Goal: Task Accomplishment & Management: Manage account settings

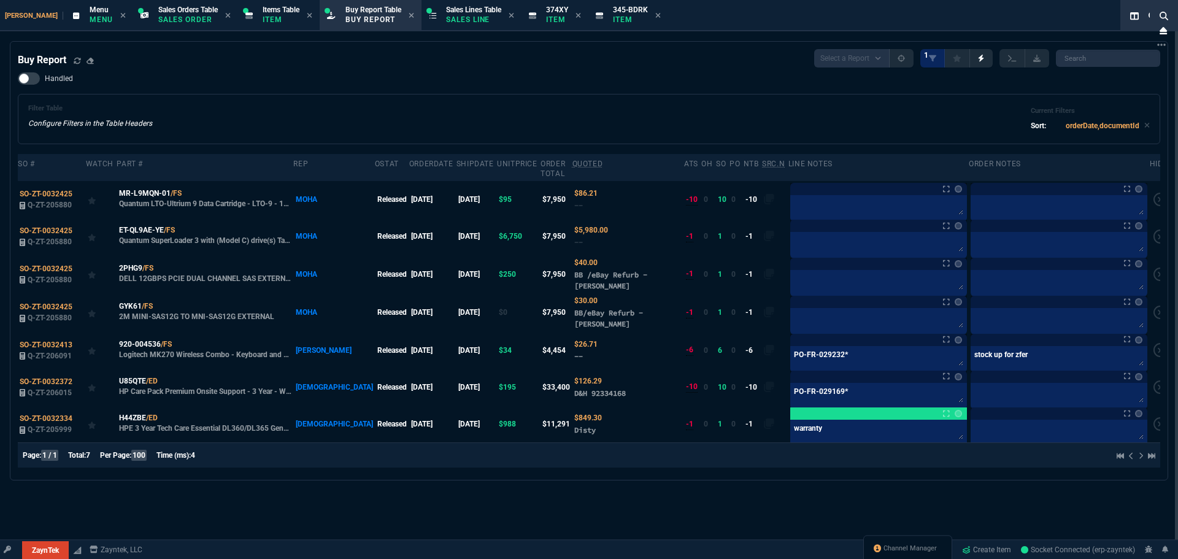
click at [585, 66] on div "Buy Report Select a Report Not Purchased 1" at bounding box center [589, 58] width 1143 height 18
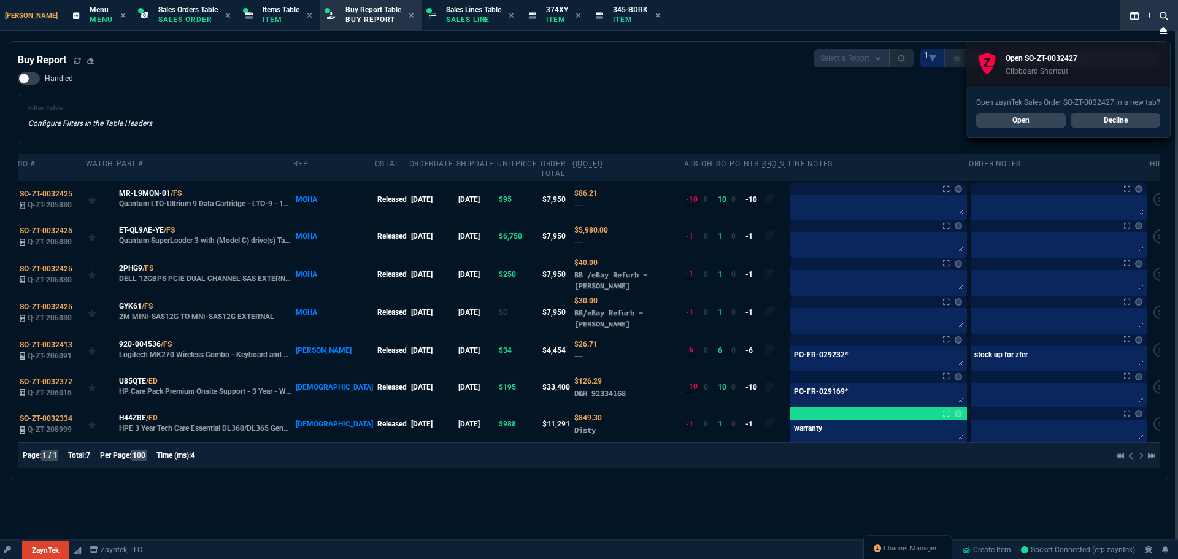
click at [1041, 114] on link "Open" at bounding box center [1021, 120] width 90 height 15
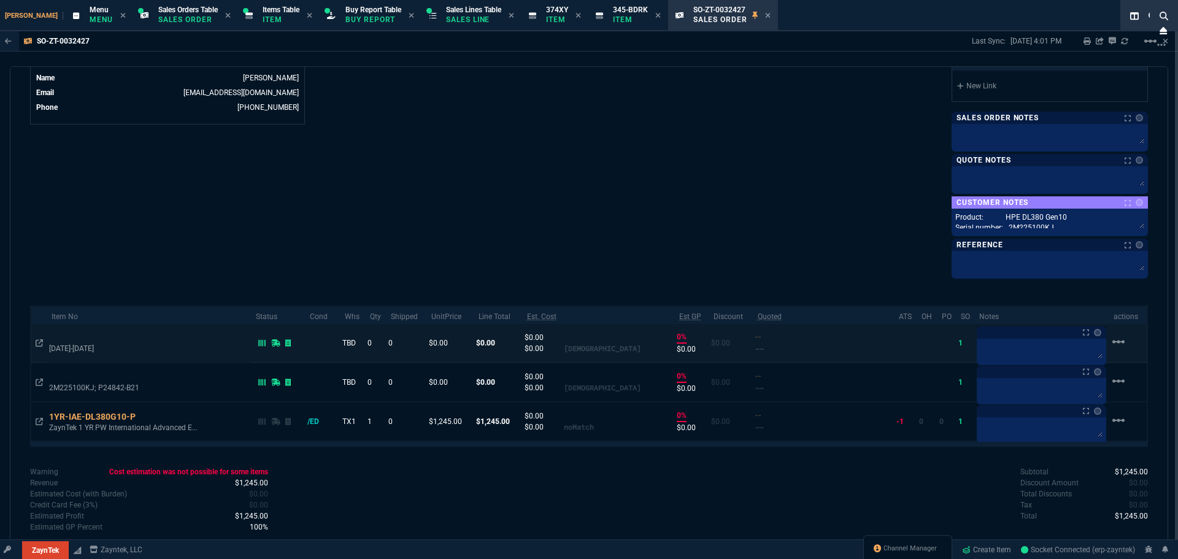
scroll to position [614, 0]
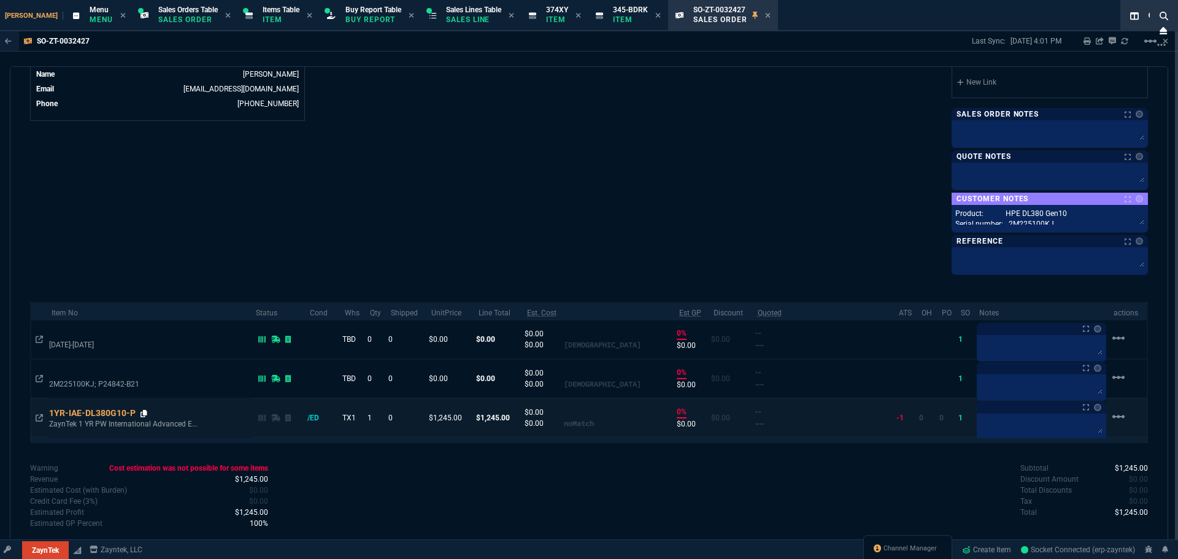
click at [144, 416] on icon at bounding box center [144, 413] width 7 height 7
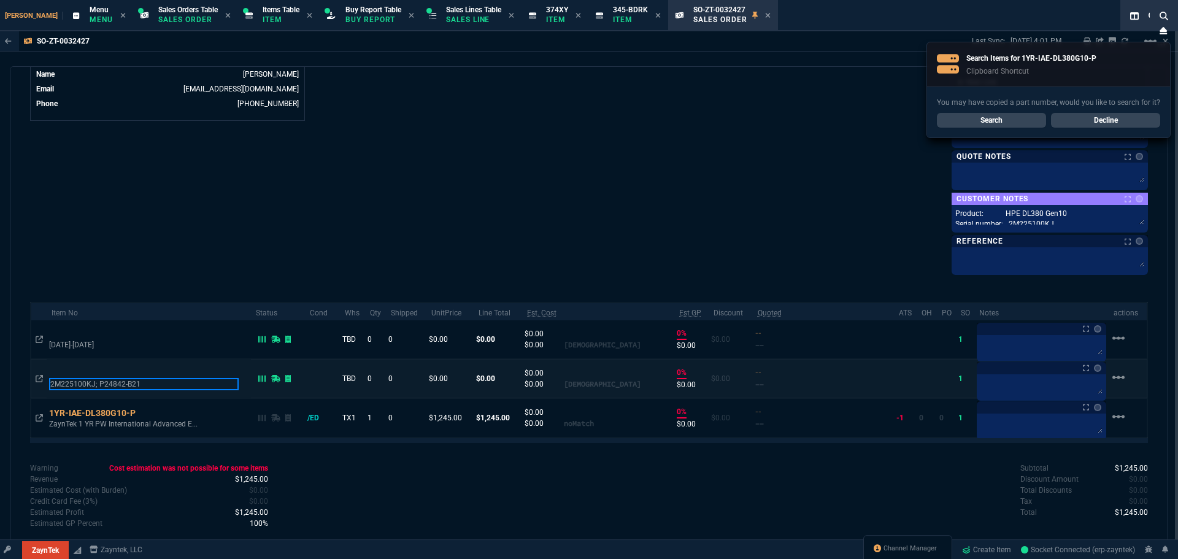
click at [91, 382] on p "2M225100KJ; P24842-B21" at bounding box center [144, 384] width 190 height 12
click at [94, 380] on p "2M225100KJ; P24842-B21" at bounding box center [144, 384] width 190 height 12
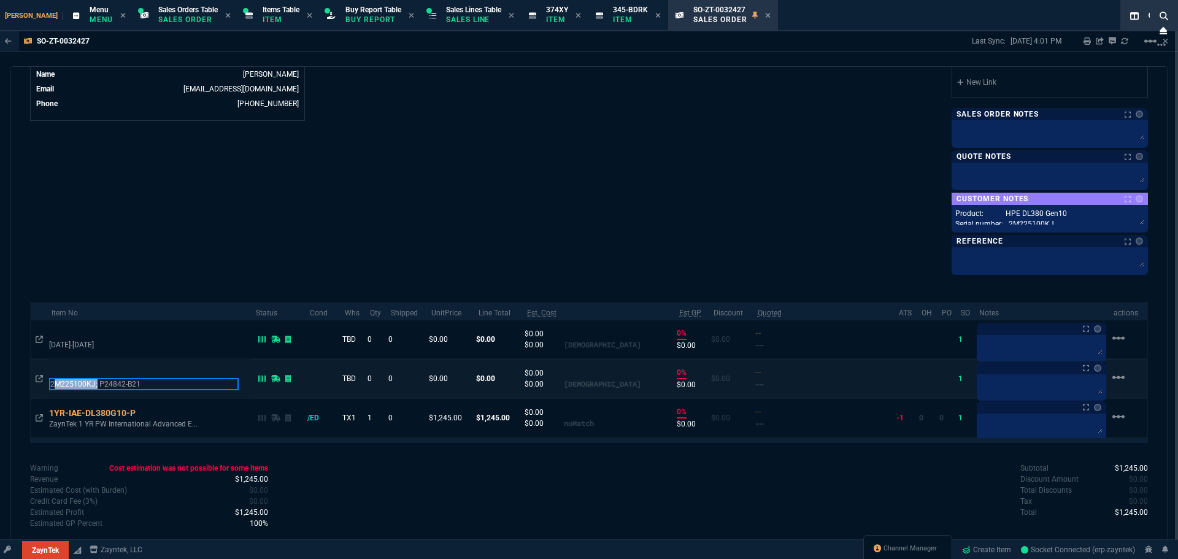
drag, startPoint x: 53, startPoint y: 384, endPoint x: 96, endPoint y: 383, distance: 42.4
click at [96, 383] on p "2M225100KJ; P24842-B21" at bounding box center [144, 384] width 190 height 12
copy p "2M225100KJ; P24842-B21"
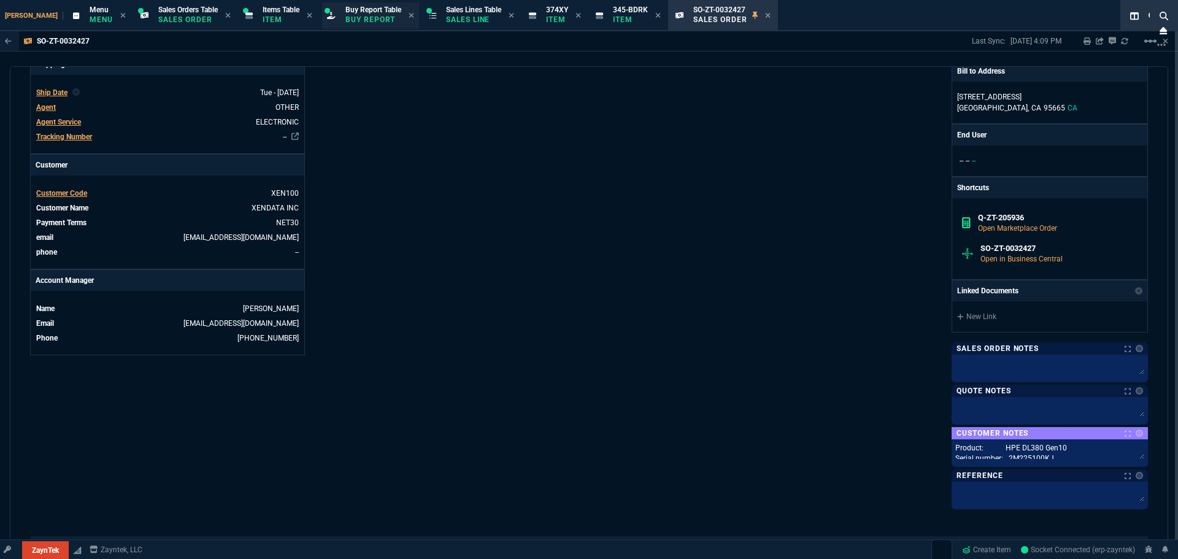
click at [345, 14] on span "Buy Report Table" at bounding box center [373, 10] width 56 height 9
select select "29: OCAM"
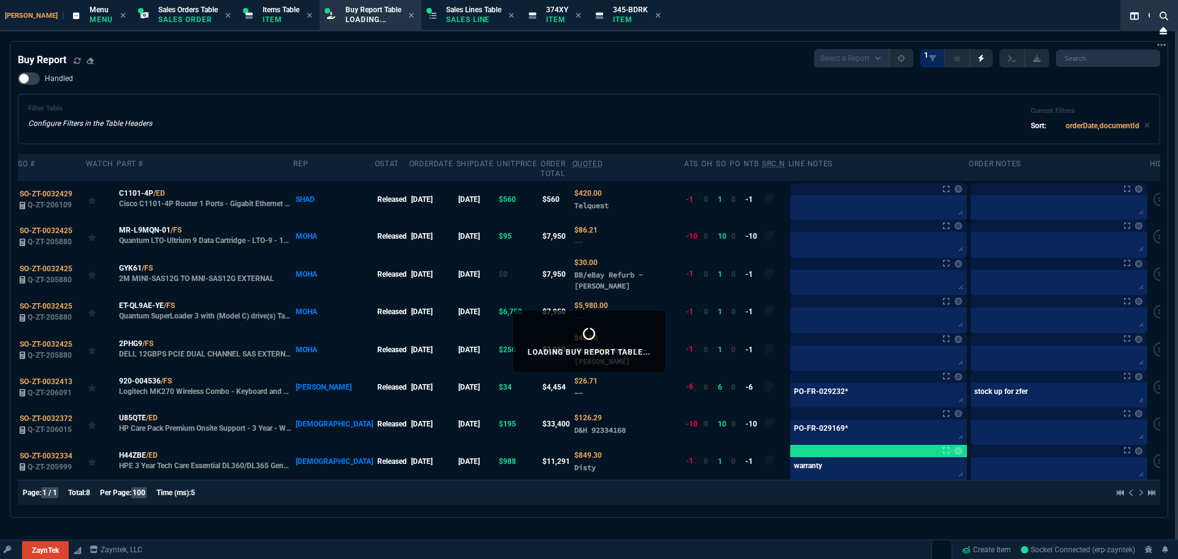
click at [399, 81] on div "Handled Filter Table Configure Filters in the Table Headers Current Filters Sor…" at bounding box center [589, 108] width 1143 height 72
click at [160, 264] on icon at bounding box center [161, 267] width 7 height 7
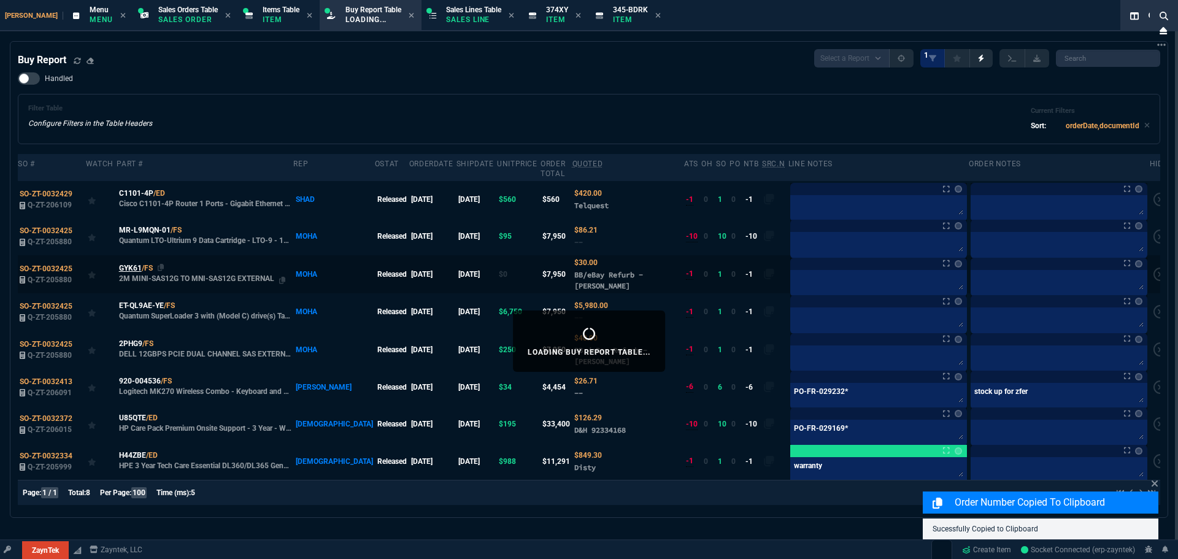
click at [133, 263] on span "GYK61" at bounding box center [130, 268] width 23 height 11
click at [163, 339] on icon at bounding box center [161, 342] width 7 height 7
click at [129, 338] on span "2PHG9" at bounding box center [130, 343] width 23 height 11
click at [131, 338] on span "2PHG9" at bounding box center [130, 343] width 23 height 11
click at [50, 340] on span "SO-ZT-0032425" at bounding box center [46, 344] width 53 height 9
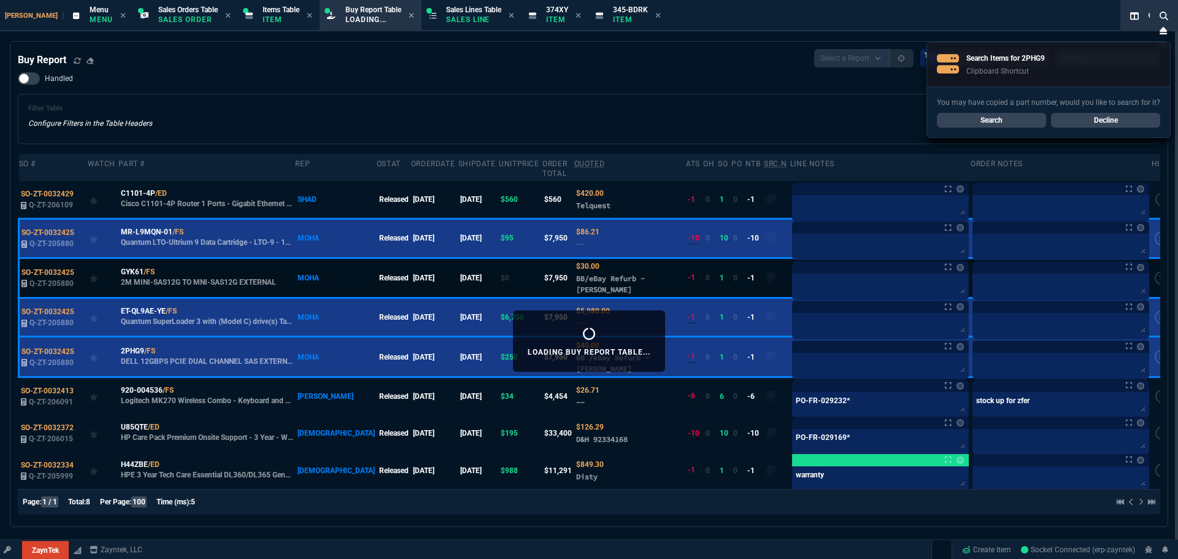
click at [458, 258] on td "[DATE]" at bounding box center [478, 278] width 41 height 40
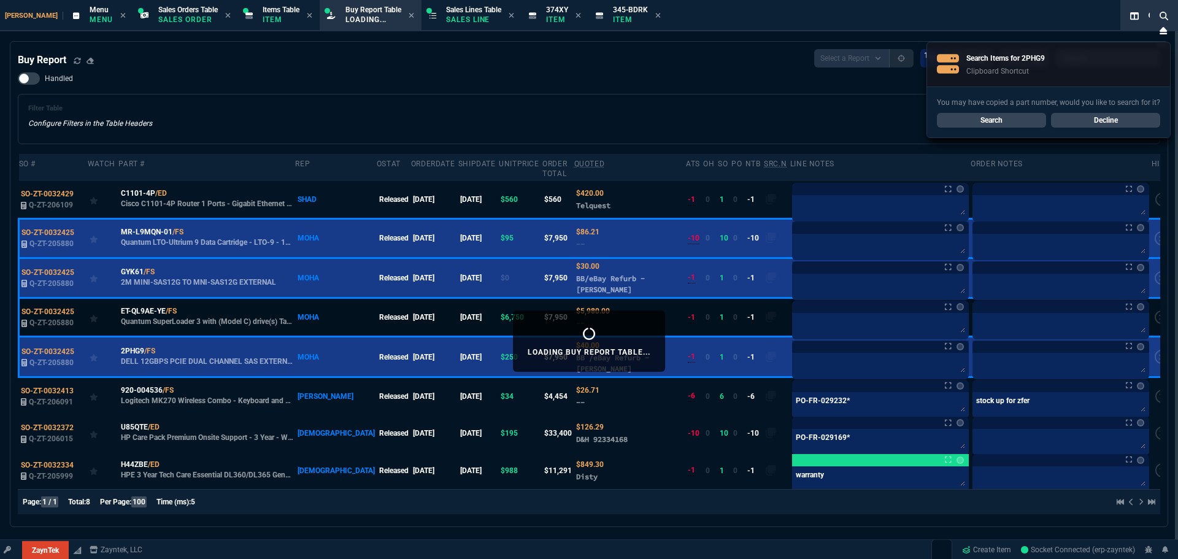
click at [377, 326] on td "Released" at bounding box center [394, 317] width 34 height 39
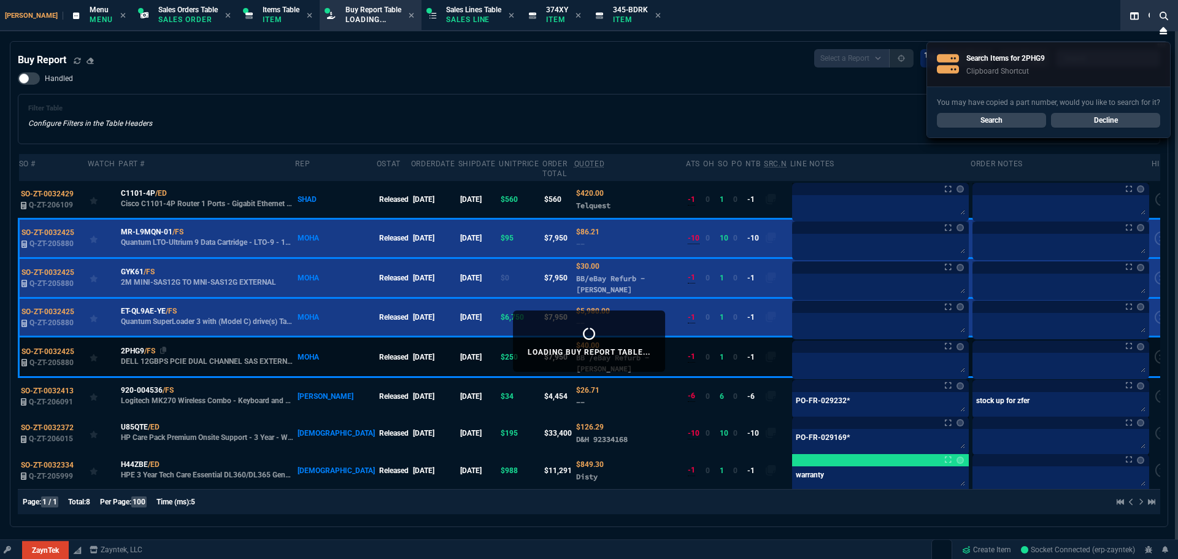
click at [295, 344] on td "2PHG9 /FS DELL 12GBPS PCIE DUAL CHANNEL SAS EXTERNAL HP CONTROLLER CARD" at bounding box center [206, 357] width 177 height 40
click at [271, 367] on td "2PHG9 /FS DELL 12GBPS PCIE DUAL CHANNEL SAS EXTERNAL HP CONTROLLER CARD" at bounding box center [206, 357] width 177 height 40
click at [228, 357] on p "DELL 12GBPS PCIE DUAL CHANNEL SAS EXTERNAL HP CONTROLLER CARD" at bounding box center [207, 362] width 173 height 10
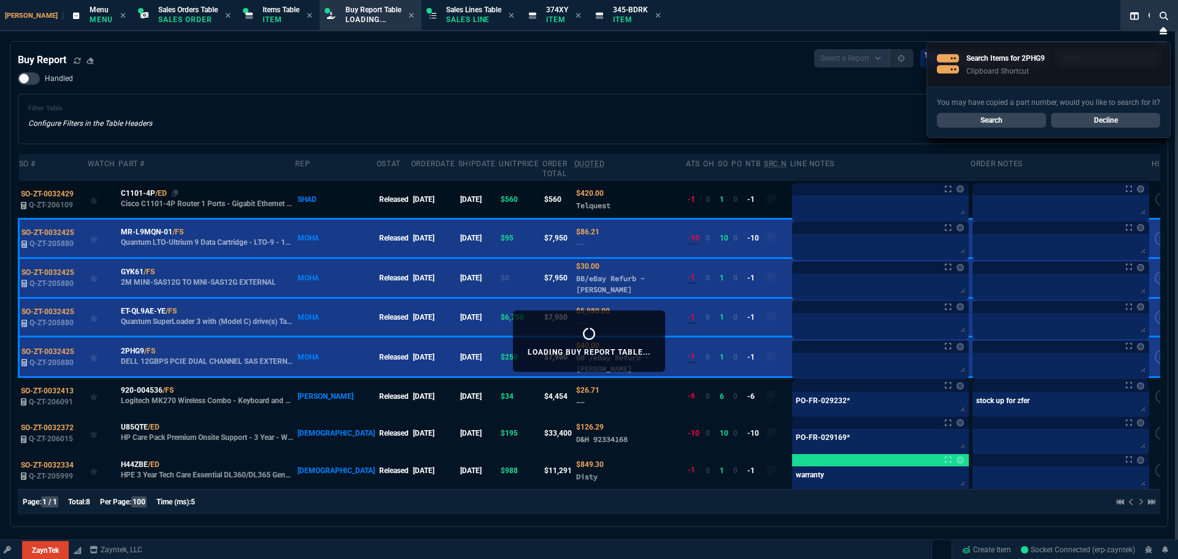
click at [234, 188] on div "C1101-4P /ED" at bounding box center [207, 193] width 173 height 11
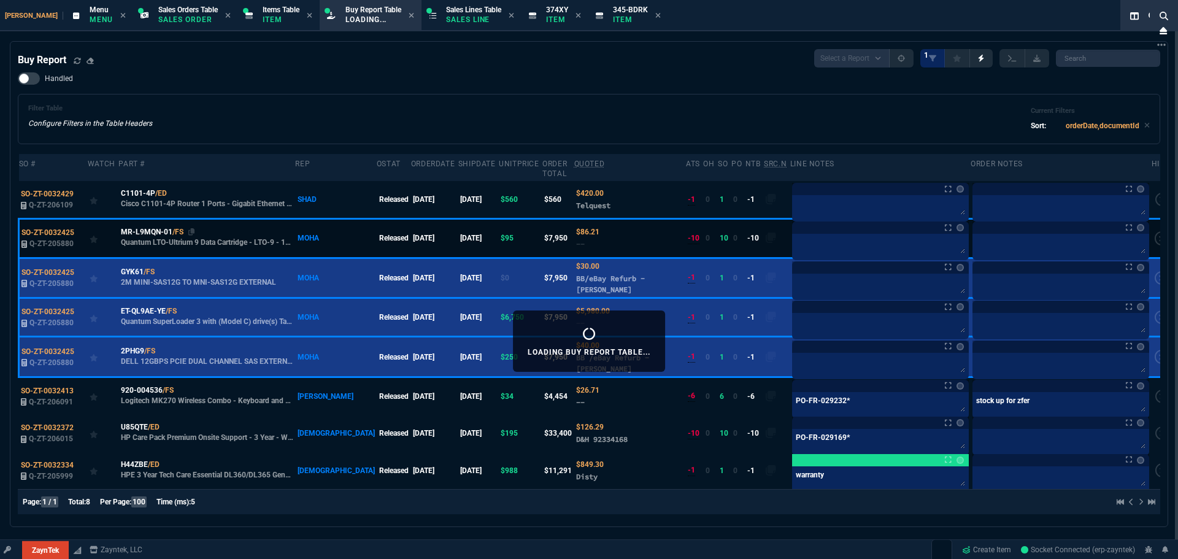
drag, startPoint x: 213, startPoint y: 196, endPoint x: 194, endPoint y: 209, distance: 23.0
click at [212, 199] on p "Cisco C1101-4P Router 1 Ports - Gigabit Ethernet - Rack-mountable, Desktop" at bounding box center [207, 204] width 173 height 10
click at [53, 228] on span "SO-ZT-0032425" at bounding box center [47, 232] width 53 height 9
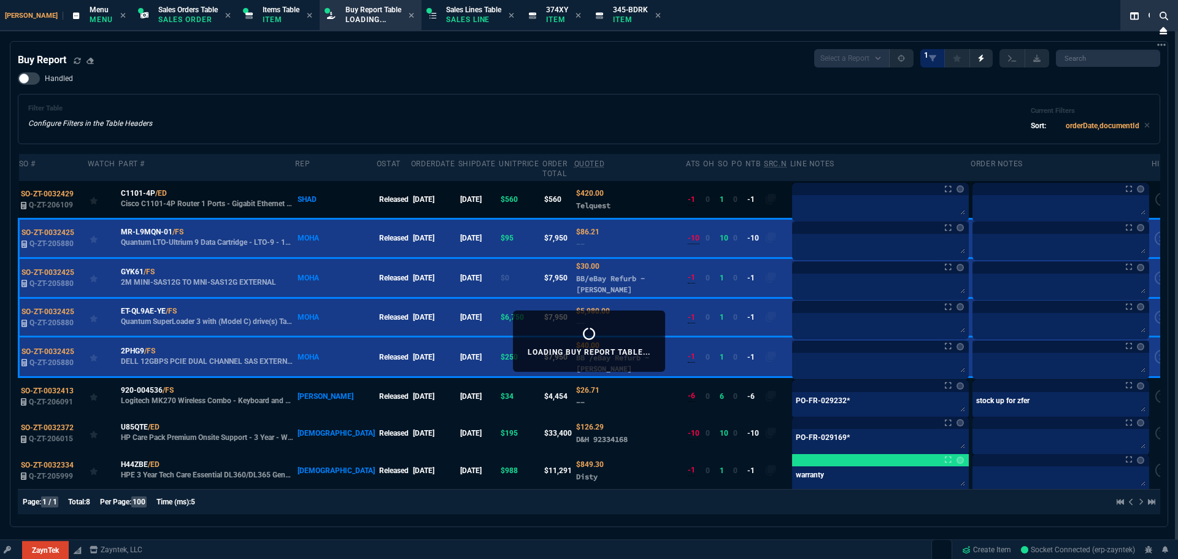
click at [68, 208] on td "SO-ZT-0032429 Q-ZT-206109" at bounding box center [53, 200] width 69 height 38
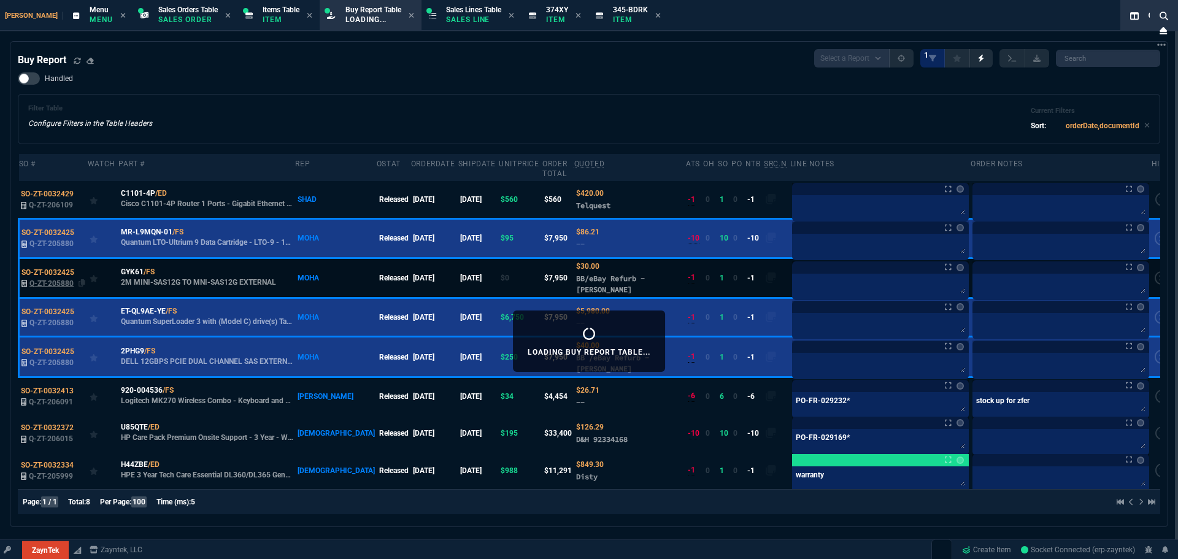
click at [44, 279] on span "Q-ZT-205880" at bounding box center [51, 283] width 44 height 9
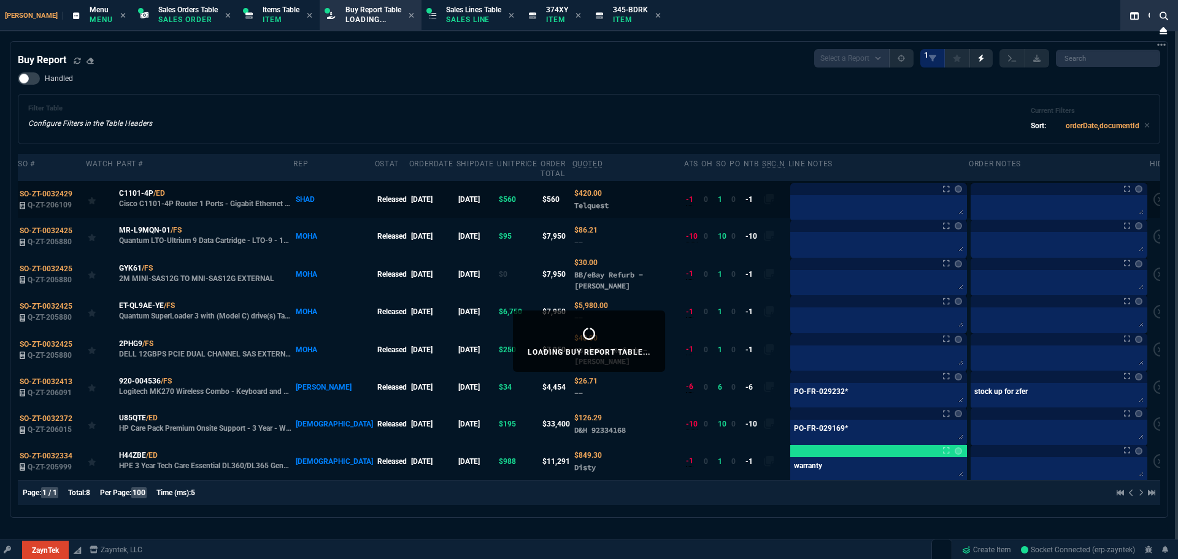
type input "11"
type input "770"
type input "9435"
type input "9"
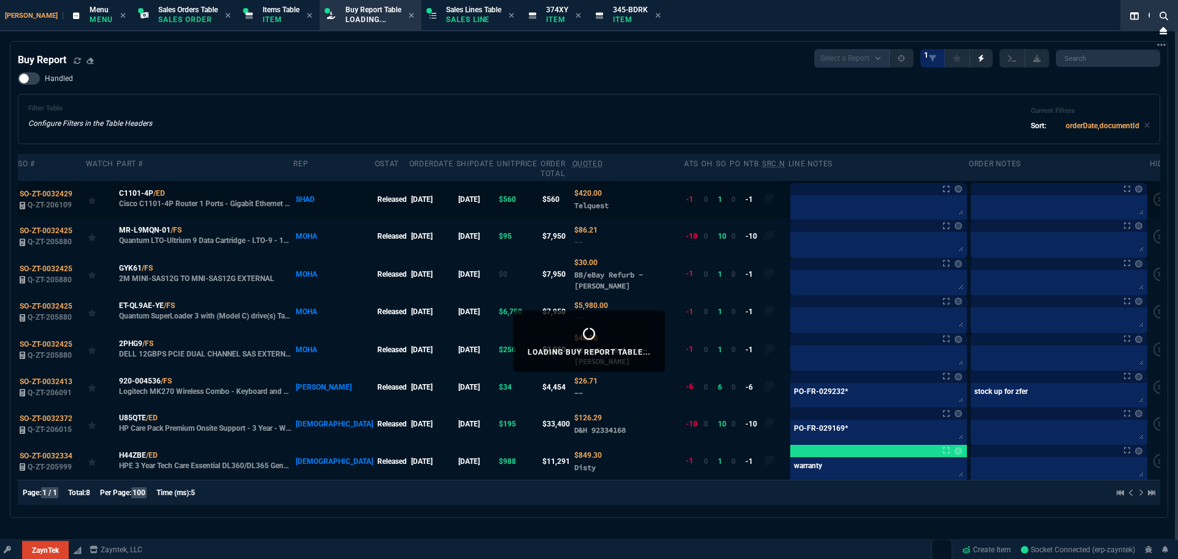
type input "162.91"
type input "84"
type input "210"
type input "477.38"
type input "-100"
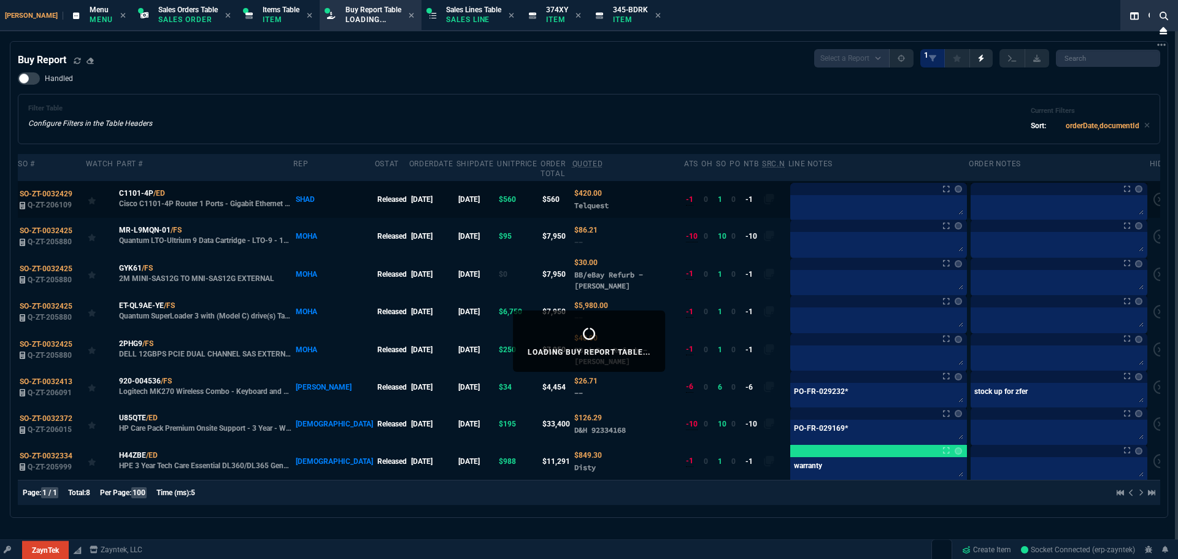
type input "-30"
type input "109"
type input "28"
type input "42"
type input "48"
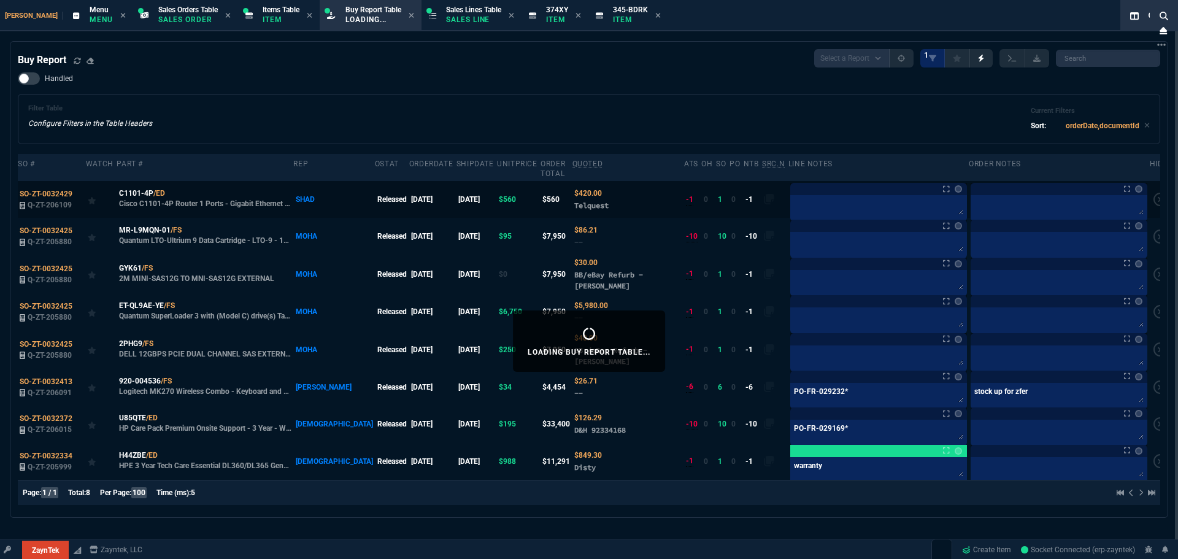
type input "100"
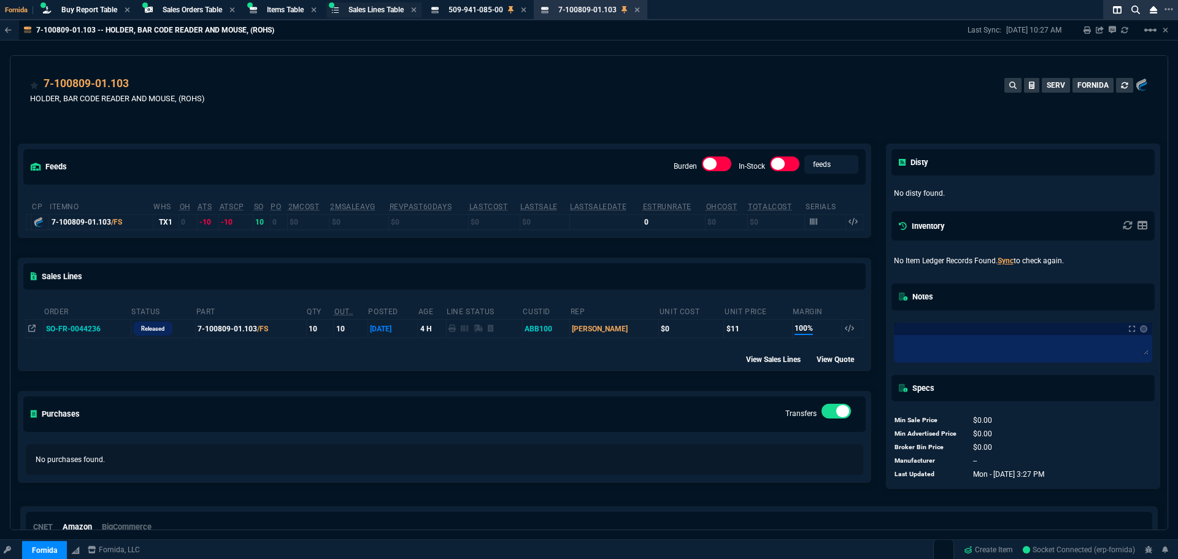
click at [389, 11] on span "Sales Lines Table" at bounding box center [376, 10] width 55 height 9
select select "29: OCAM"
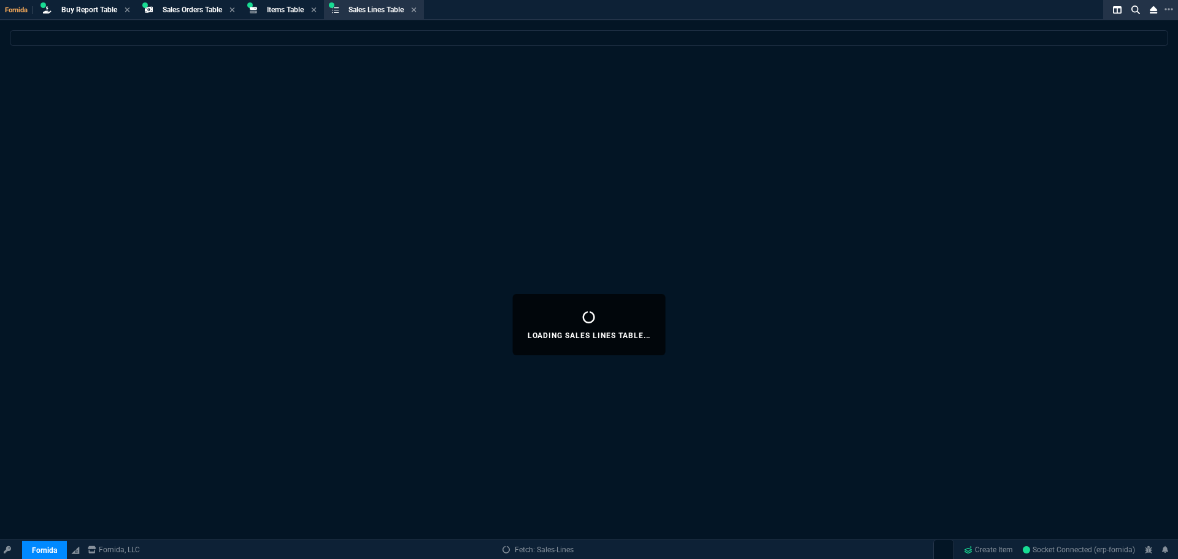
select select
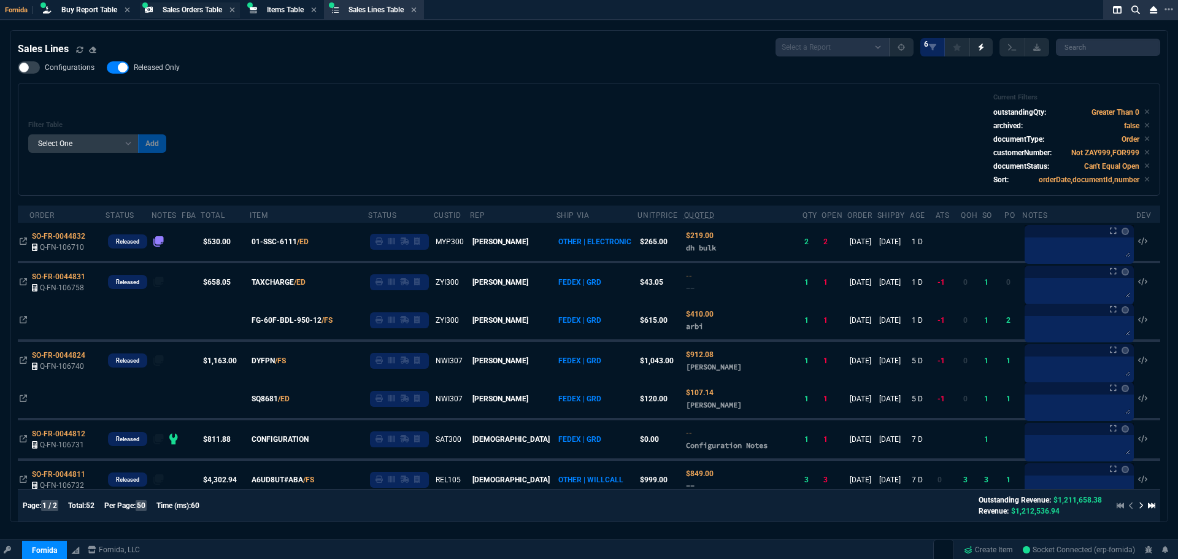
click at [180, 10] on span "Sales Orders Table" at bounding box center [193, 10] width 60 height 9
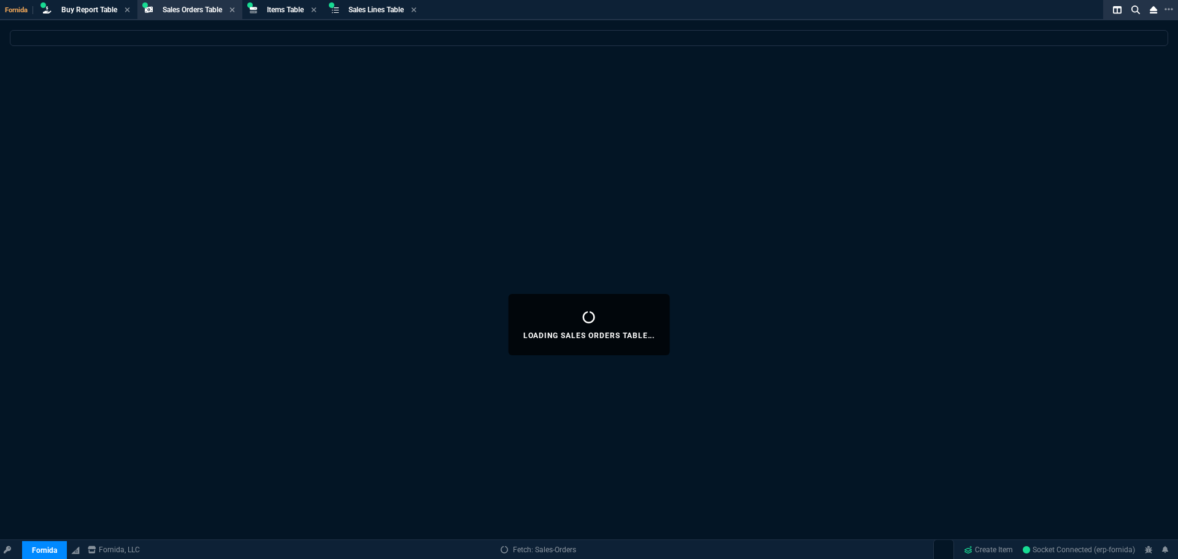
select select
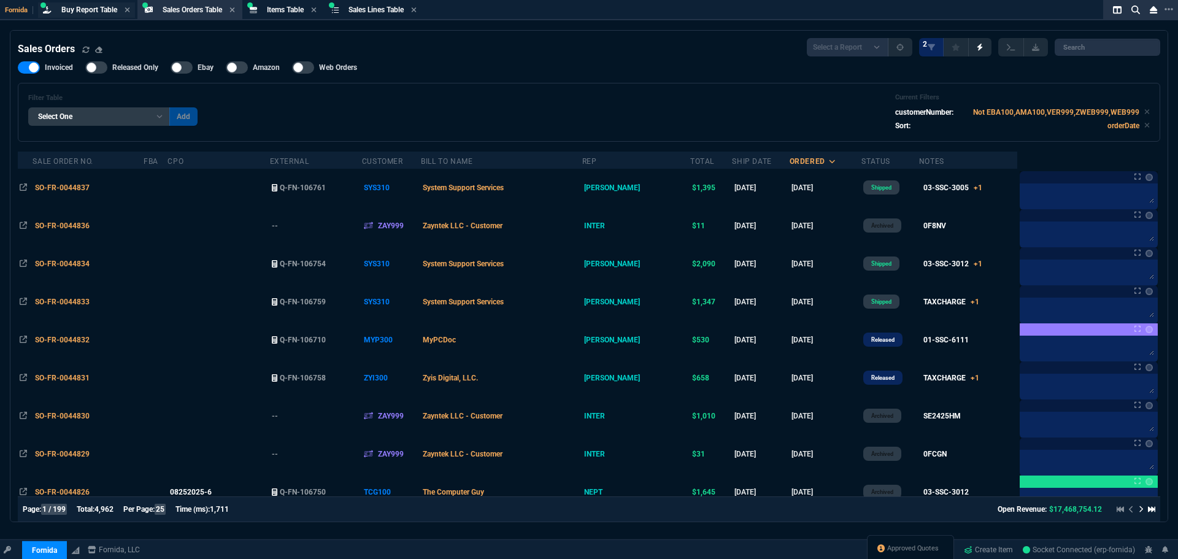
click at [87, 8] on span "Buy Report Table" at bounding box center [89, 10] width 56 height 9
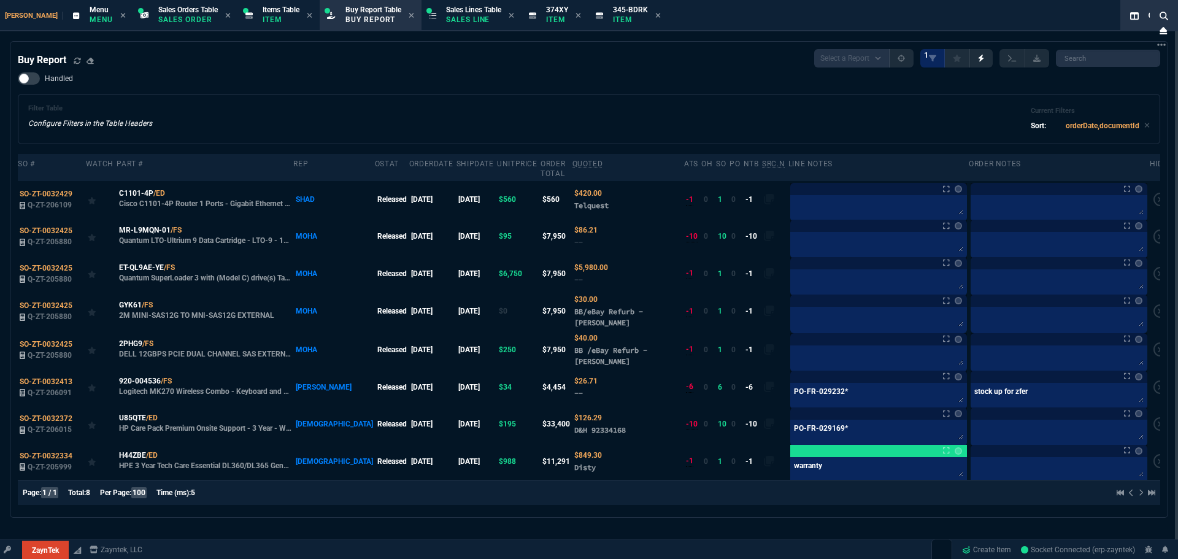
select select "29: OCAM"
click at [807, 310] on textarea at bounding box center [879, 318] width 172 height 18
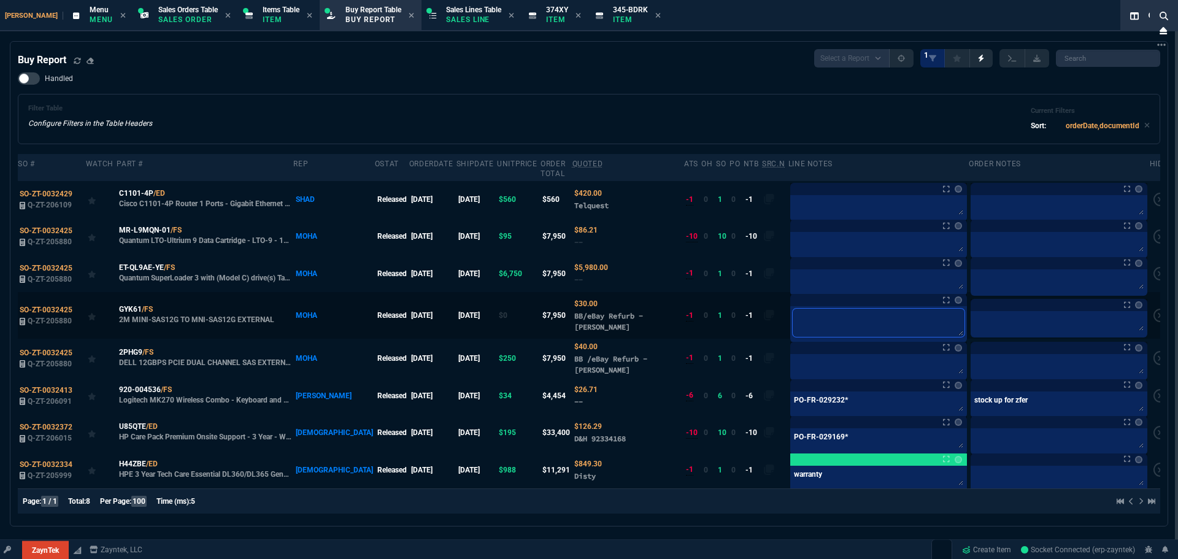
type textarea "a"
type textarea "as"
type textarea "ask"
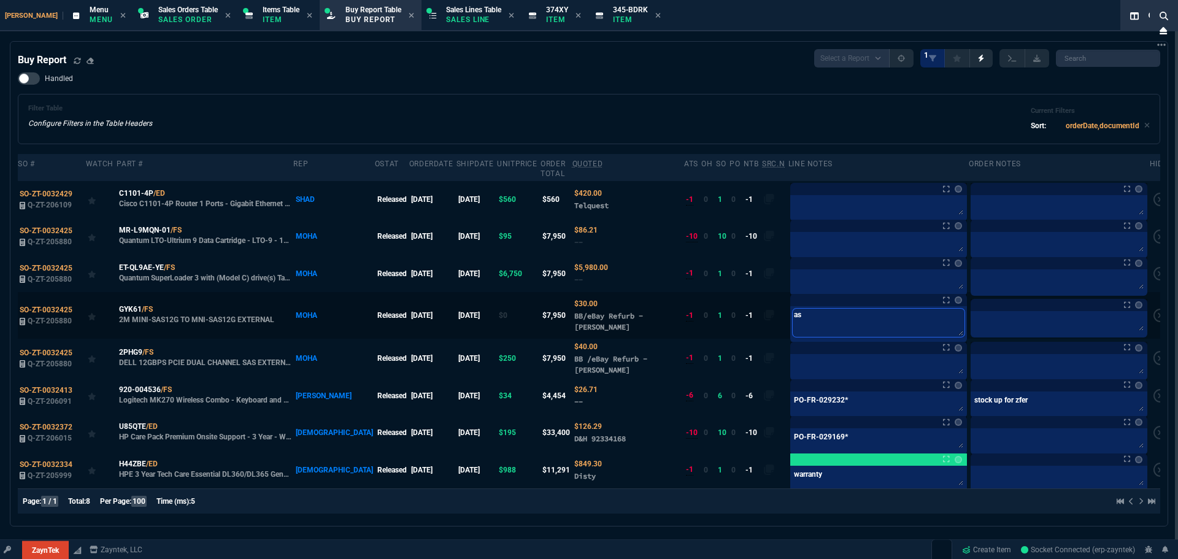
type textarea "ask"
type textarea "aske"
type textarea "asked"
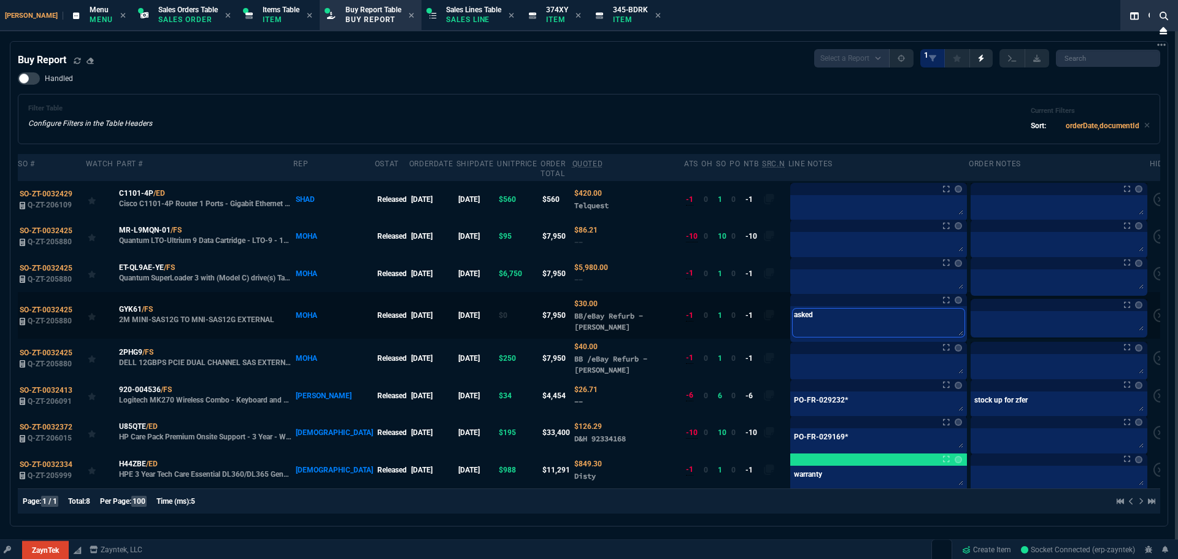
type textarea "asked"
type textarea "aske"
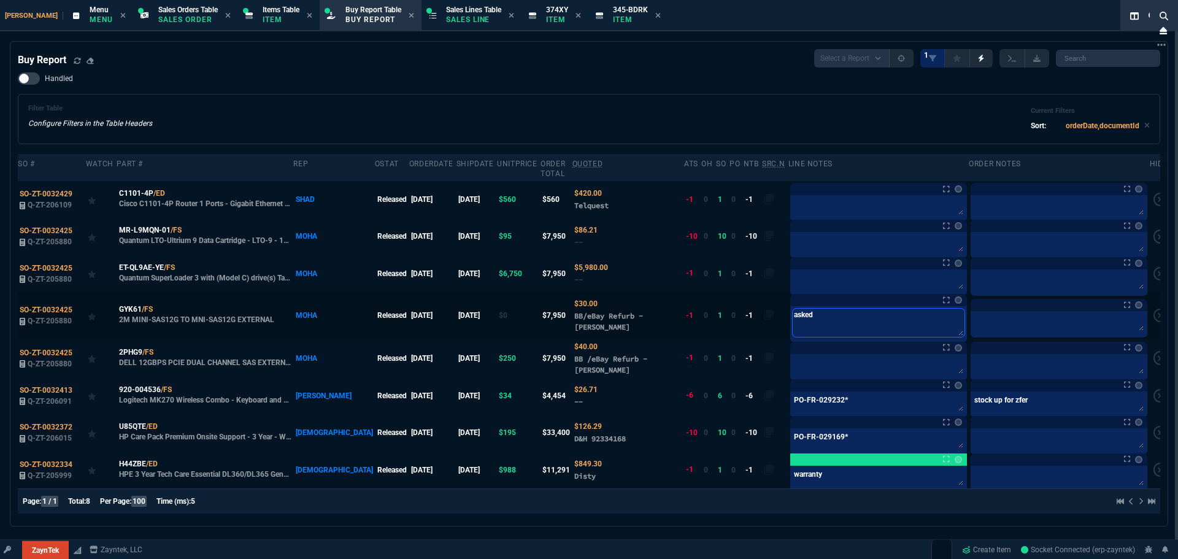
type textarea "aske"
type textarea "ask"
type textarea "as"
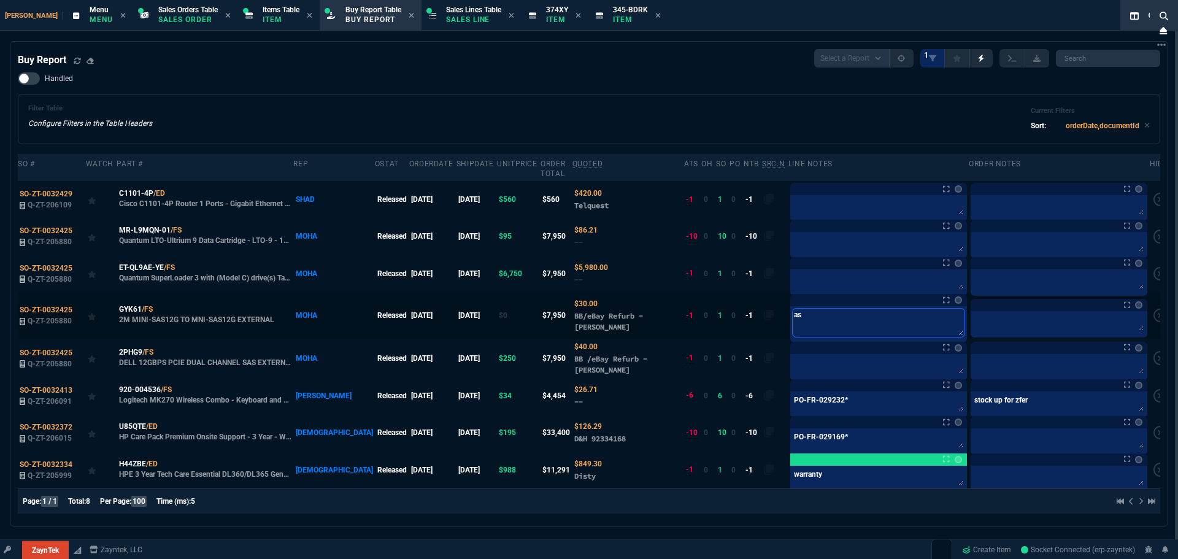
type textarea "a"
type textarea "c"
type textarea "W"
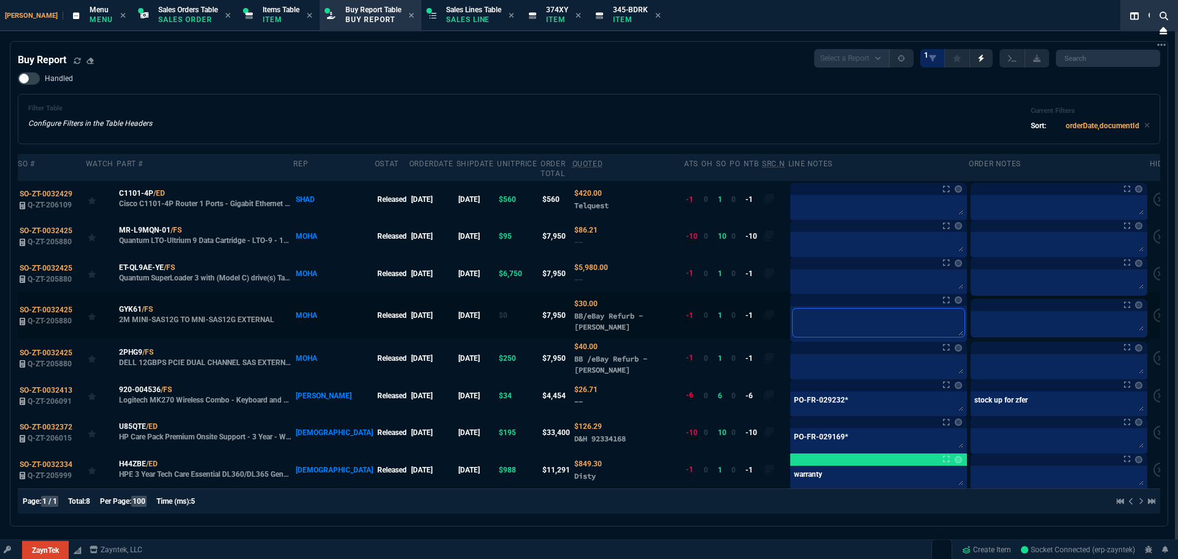
type textarea "W"
type textarea "Wa"
type textarea "Wat"
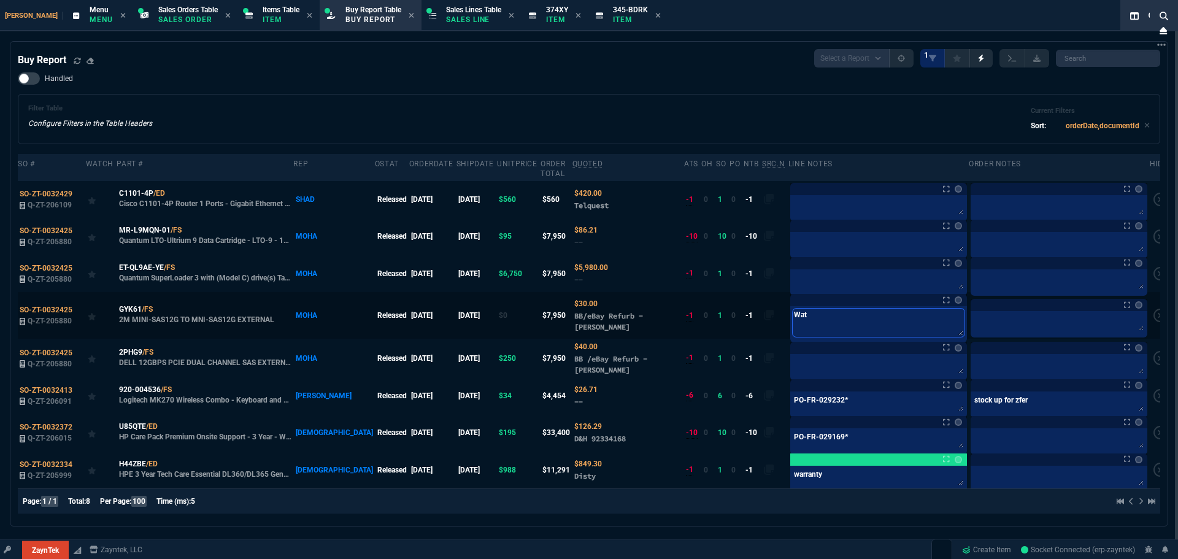
type textarea "Wati"
type textarea "Watin"
type textarea "Wating"
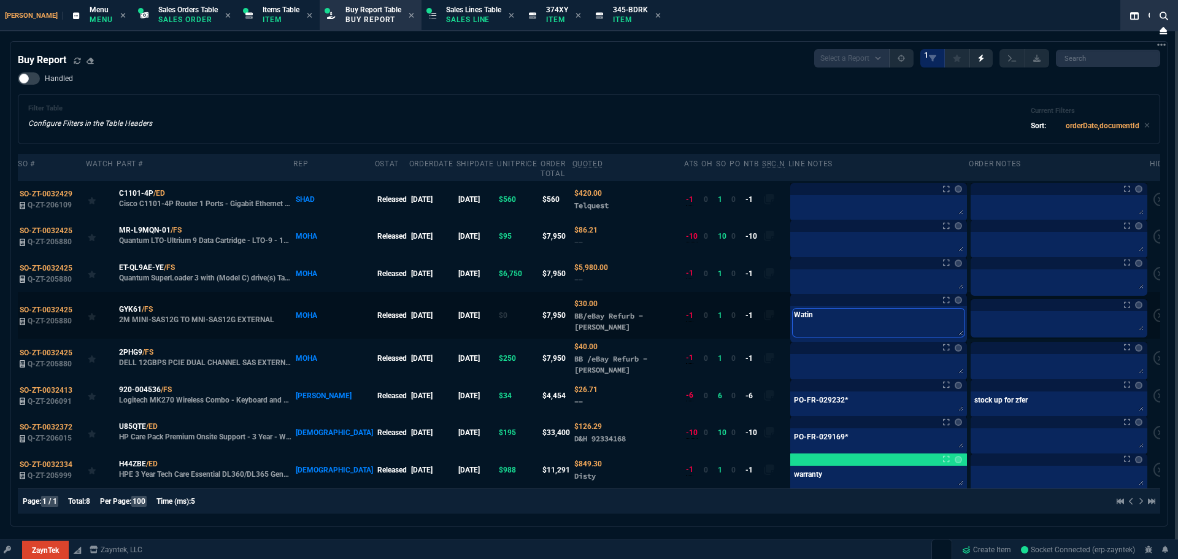
type textarea "Wating"
type textarea "Wating f"
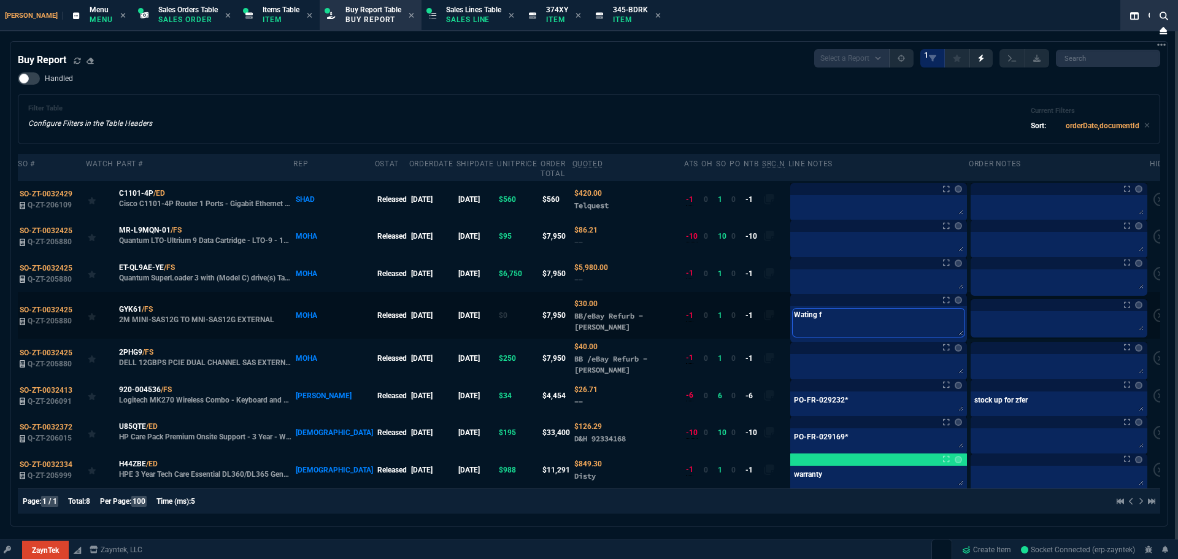
type textarea "Wating fo"
type textarea "Wating for"
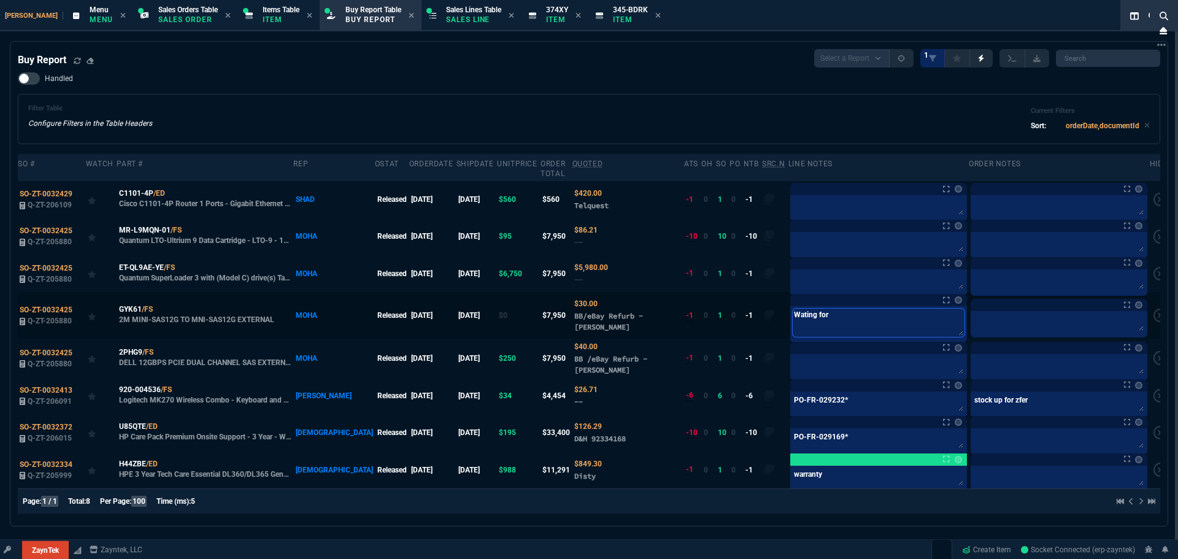
type textarea "Wating for"
type textarea "Wating for c"
type textarea "Wating for co"
type textarea "Wating for cos"
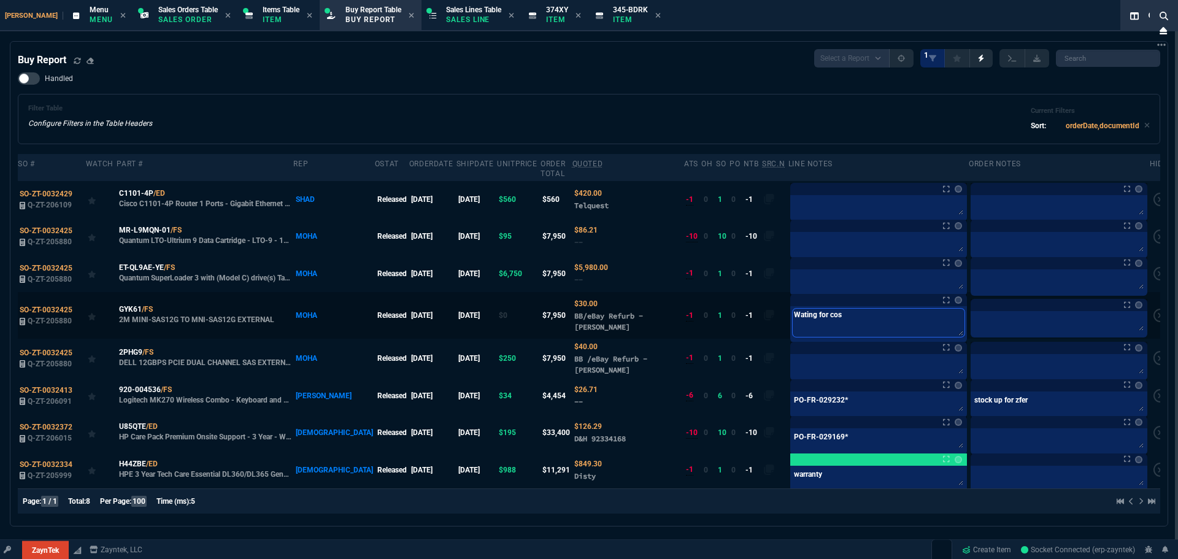
type textarea "Wating for cost"
type textarea "Wating for cost f"
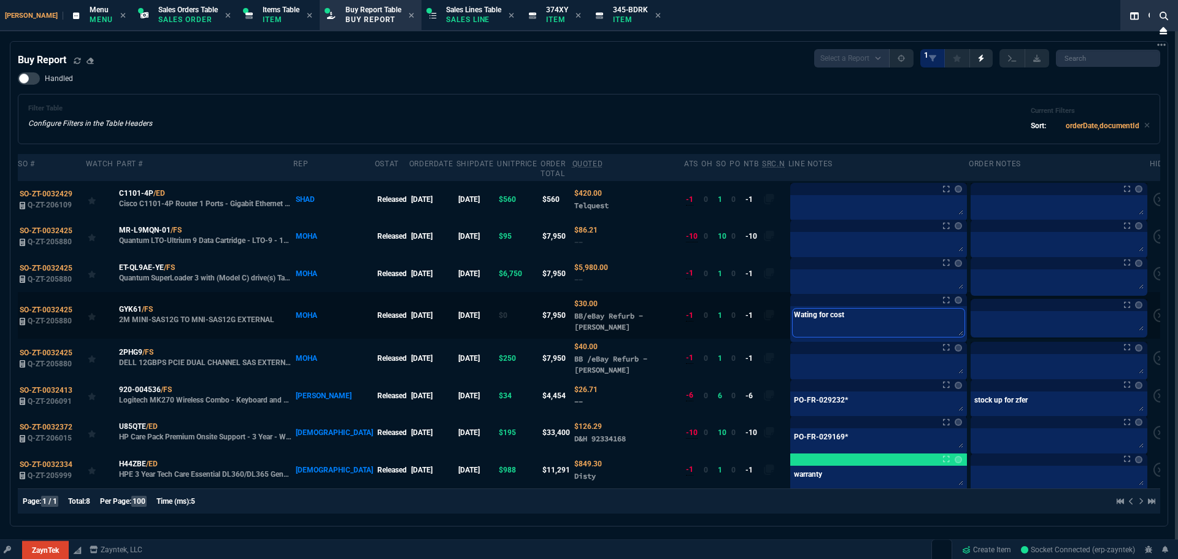
type textarea "Wating for cost f"
type textarea "Wating for cost fr"
type textarea "Wating for cost fro"
type textarea "Wating for cost from"
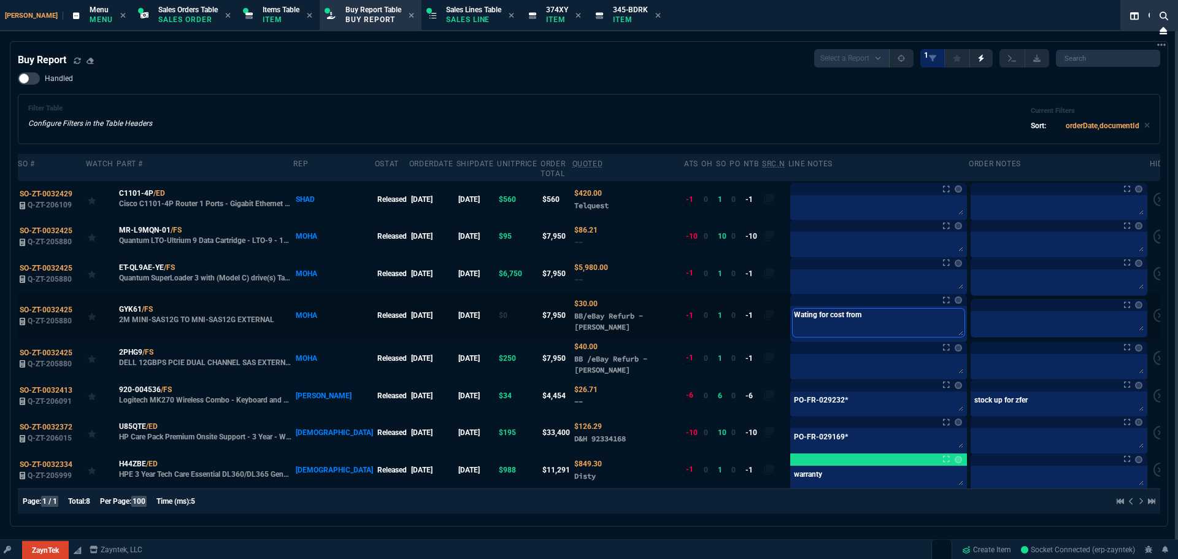
type textarea "Wating for cost from"
type textarea "Wating for cost from A"
type textarea "Wating for cost from AL"
type textarea "Wating for cost from ALt"
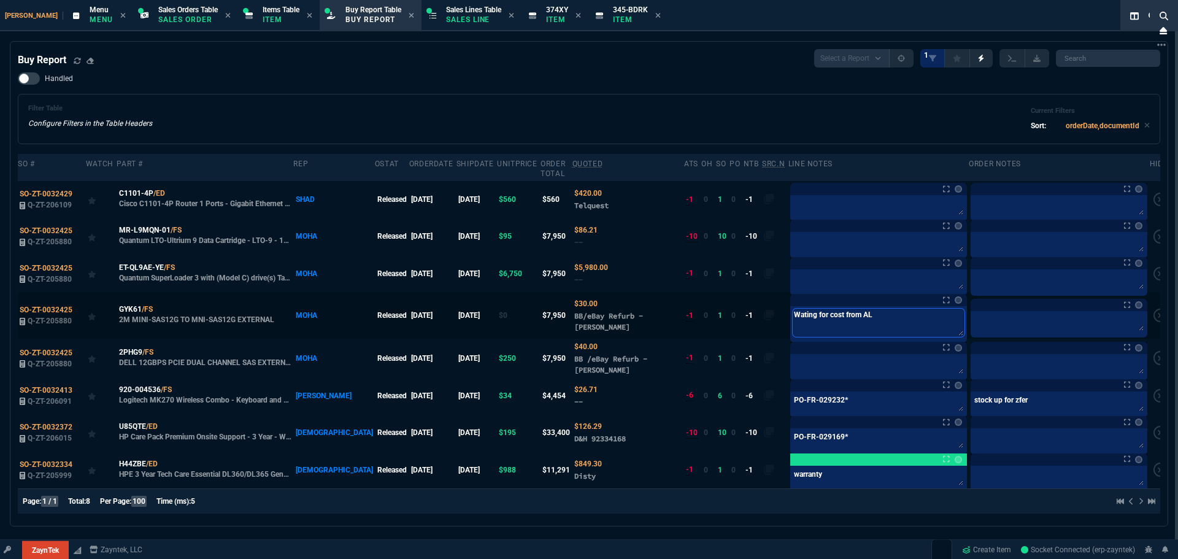
type textarea "Wating for cost from ALt"
type textarea "Wating for cost from ALta"
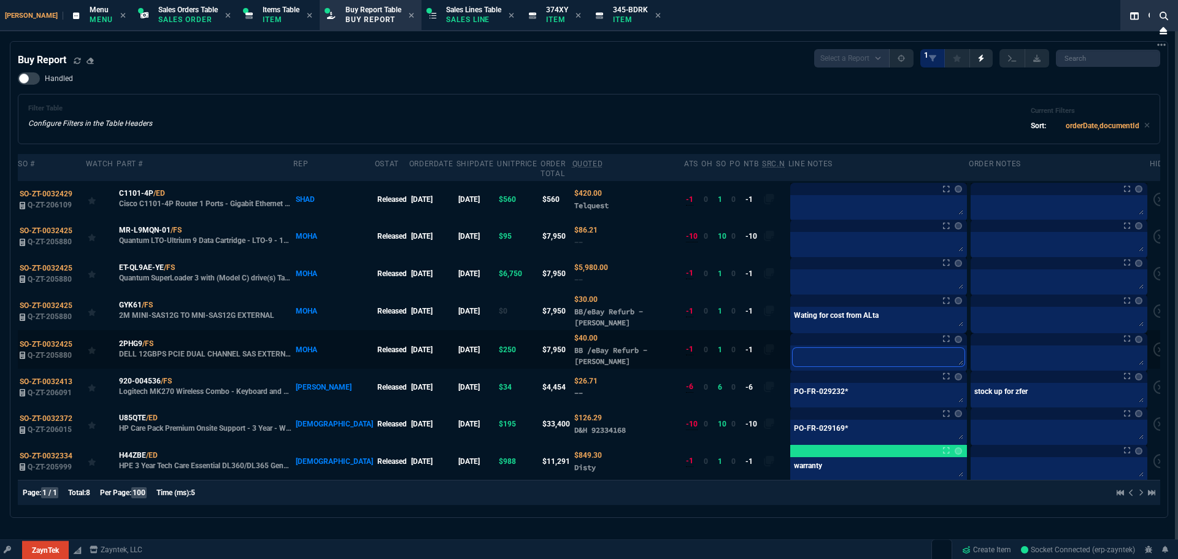
click at [841, 342] on div at bounding box center [878, 352] width 177 height 39
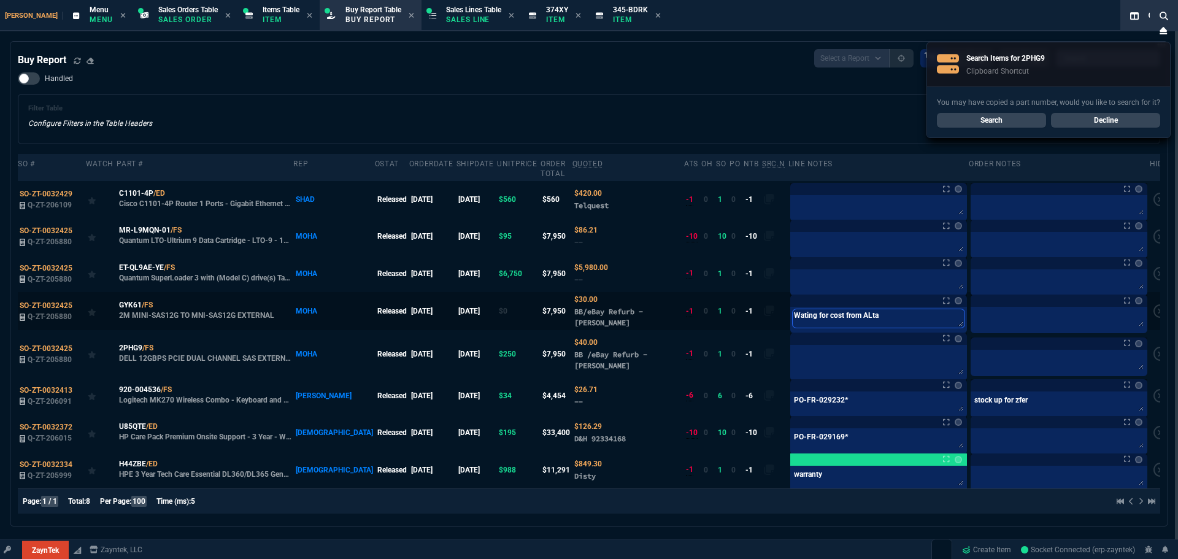
click at [873, 309] on textarea "Wating for cost from ALta" at bounding box center [879, 318] width 172 height 18
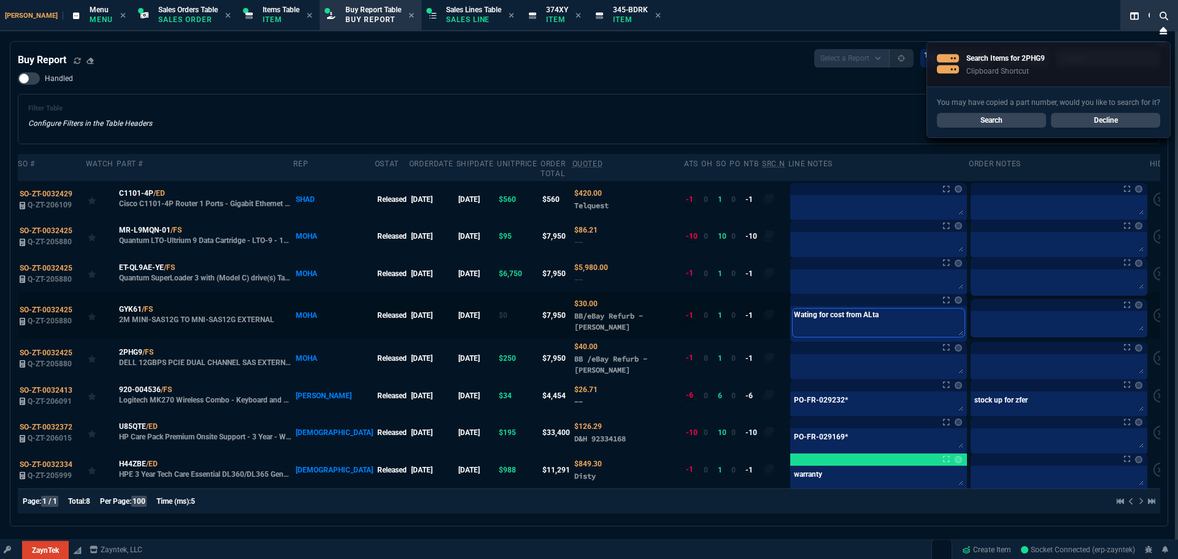
click at [595, 292] on tr "SO-ZT-0032425 Q-ZT-205880 GYK61 /FS 2M MINI-SAS12G TO MNI-SAS12G EXTERNAL MOHA …" at bounding box center [595, 315] width 1154 height 47
click at [841, 354] on div at bounding box center [878, 367] width 177 height 26
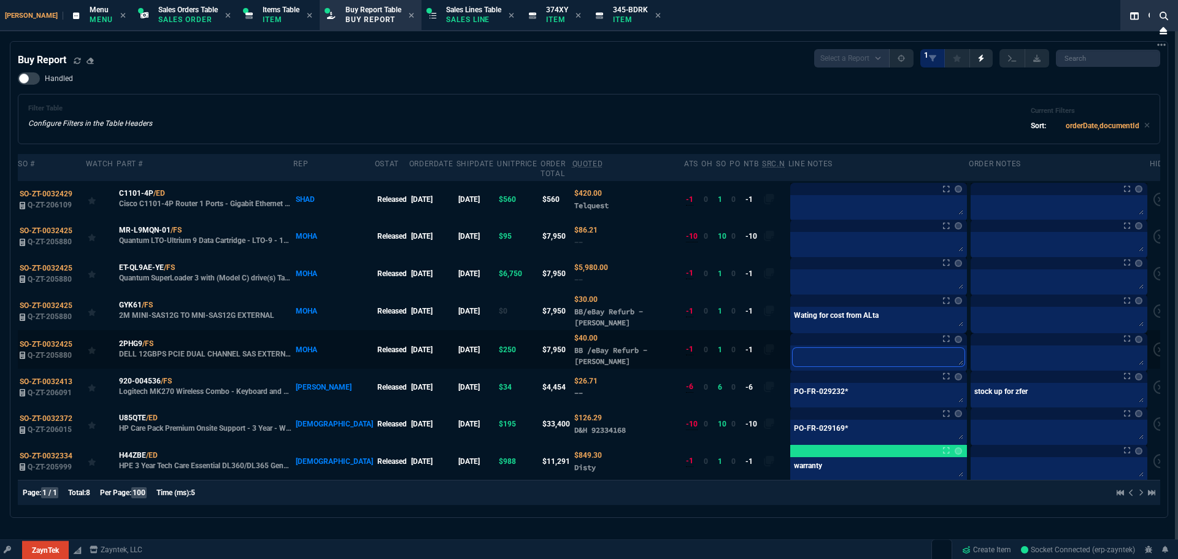
click at [809, 348] on textarea at bounding box center [879, 357] width 172 height 18
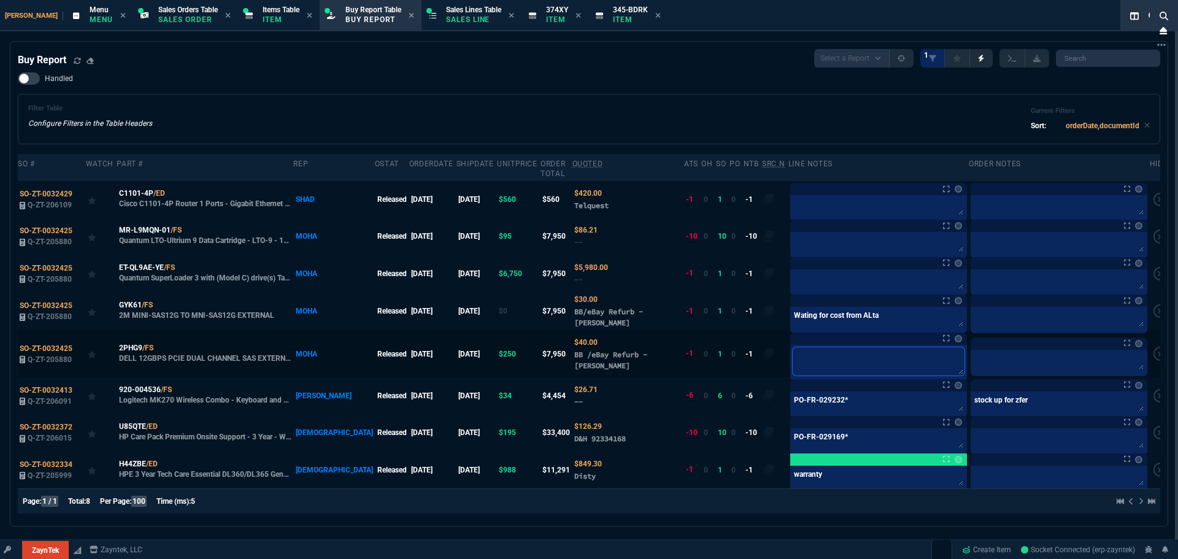
paste textarea "Wating for cost from ALta"
type textarea "Wating for cost from ALta"
click at [861, 347] on textarea "Wating for cost from ALta" at bounding box center [879, 361] width 172 height 28
type textarea "Wating for cost from ALt"
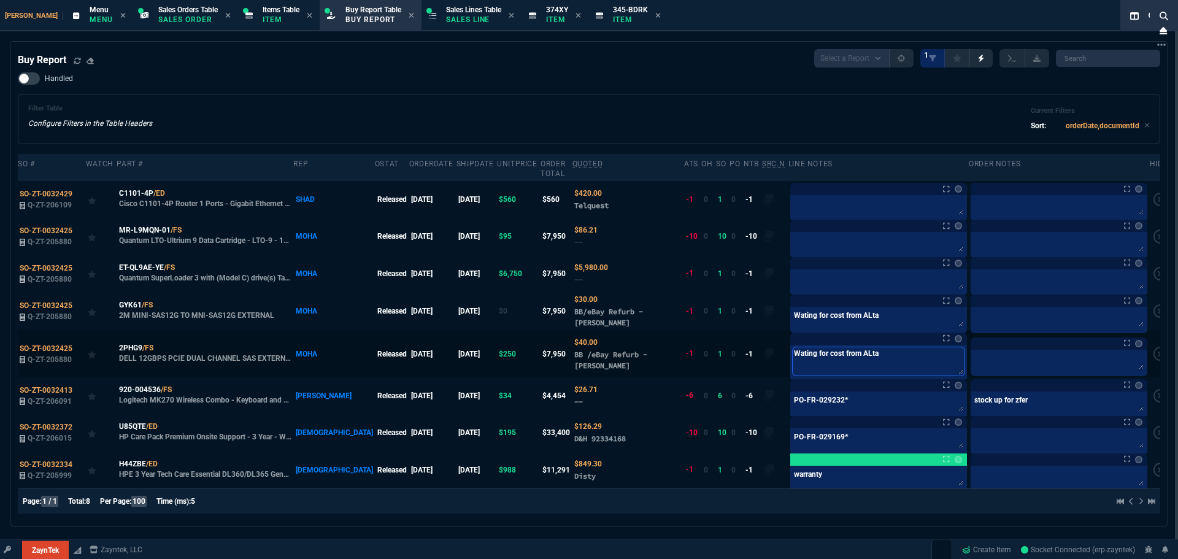
type textarea "Wating for cost from ALt"
type textarea "Wating for cost from AL"
type textarea "Wating for cost from A"
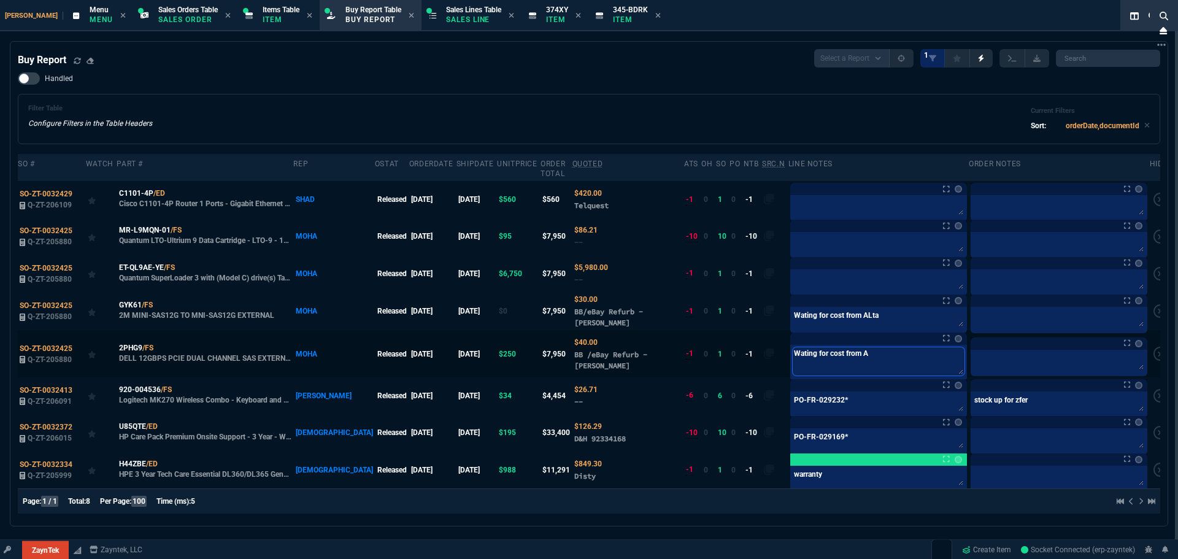
type textarea "Wating for cost from"
type textarea "Wating for cost from A"
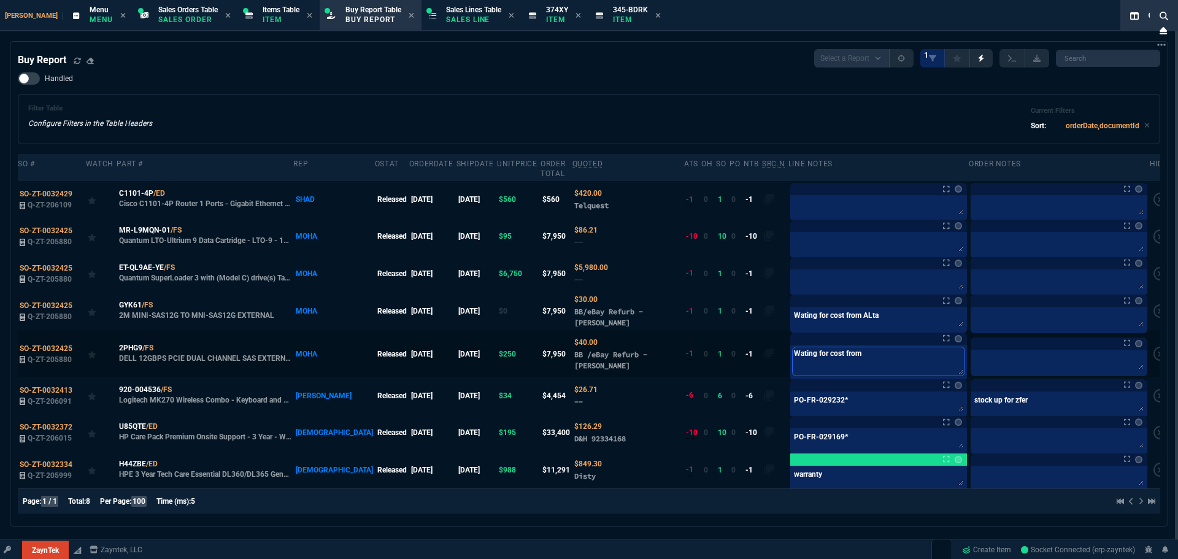
type textarea "Wating for cost from A"
type textarea "Wating for cost from Al"
type textarea "Wating for cost from Alt"
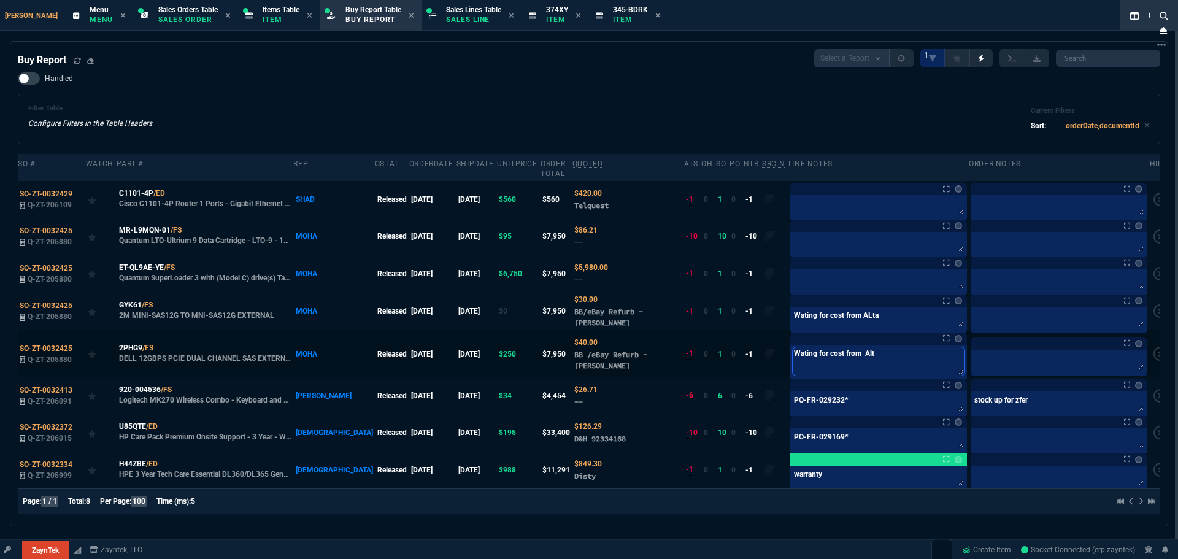
type textarea "Wating for cost from [GEOGRAPHIC_DATA]"
click at [849, 309] on textarea "Wating for cost from ALta" at bounding box center [879, 318] width 172 height 18
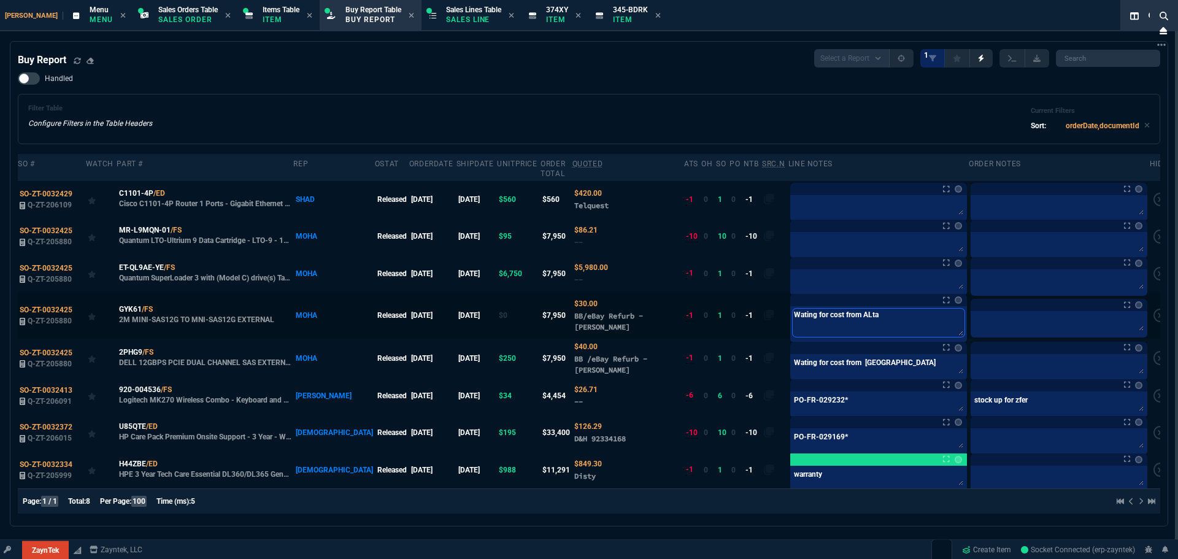
type textarea "Wating for cost from [GEOGRAPHIC_DATA]"
click at [793, 309] on textarea "Wating for cost from [GEOGRAPHIC_DATA]" at bounding box center [879, 323] width 172 height 28
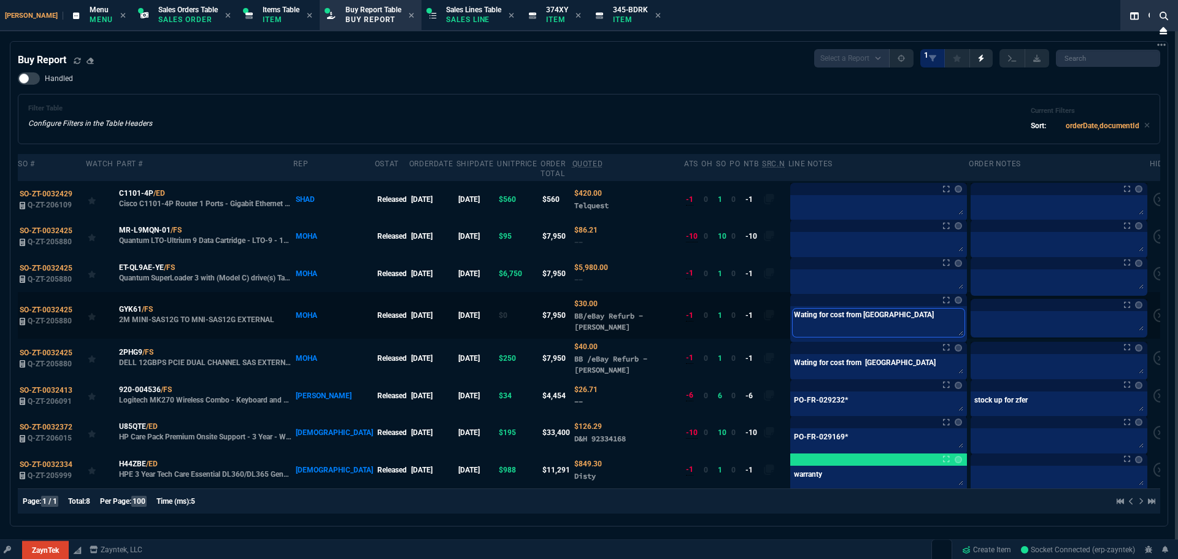
click at [798, 309] on textarea "Wating for cost from [GEOGRAPHIC_DATA]" at bounding box center [879, 323] width 172 height 28
drag, startPoint x: 795, startPoint y: 304, endPoint x: 757, endPoint y: 300, distance: 38.3
click at [757, 300] on tr "SO-ZT-0032425 Q-ZT-205880 GYK61 /FS 2M MINI-SAS12G TO MNI-SAS12G EXTERNAL MOHA …" at bounding box center [595, 315] width 1154 height 47
type textarea "W for cost from [GEOGRAPHIC_DATA]"
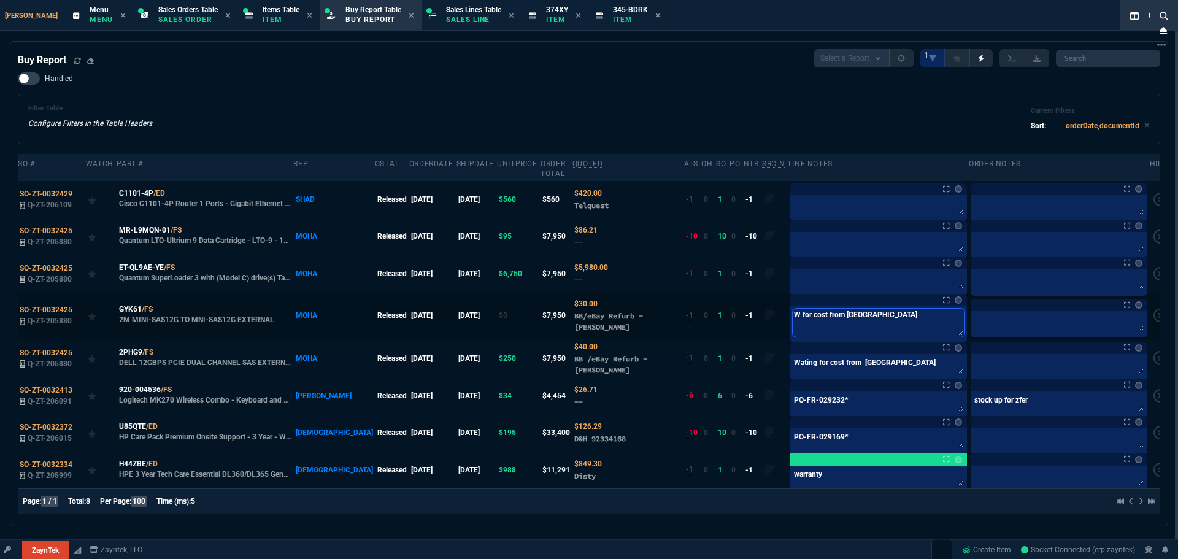
type textarea "Wa for cost from [GEOGRAPHIC_DATA]"
type textarea "Wai for cost from [GEOGRAPHIC_DATA]"
type textarea "Wait for cost from [GEOGRAPHIC_DATA]"
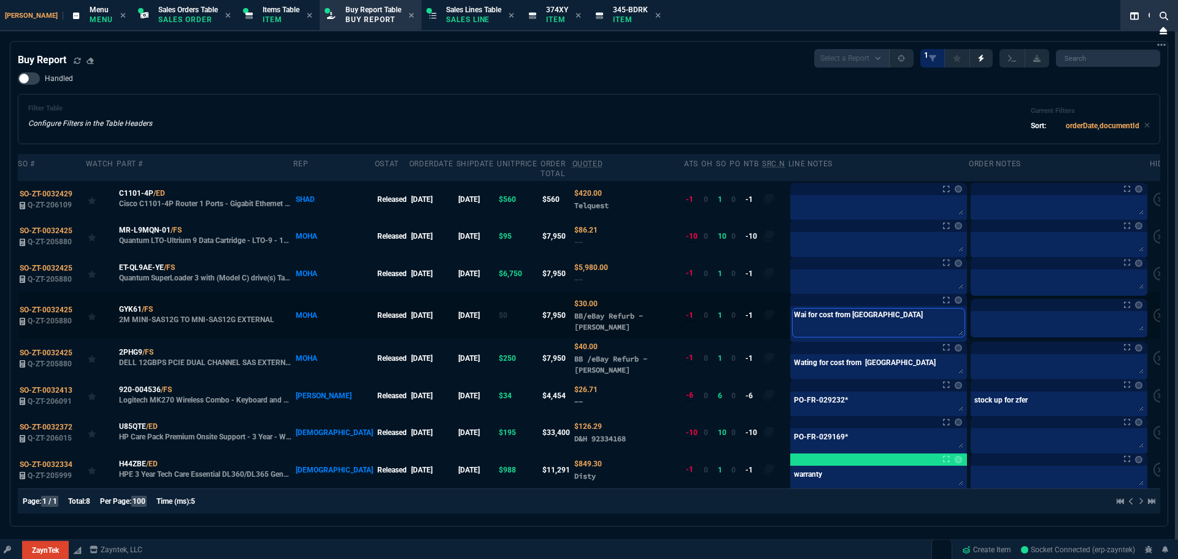
type textarea "Wait for cost from [GEOGRAPHIC_DATA]"
type textarea "Waiti for cost from [GEOGRAPHIC_DATA]"
type textarea "Waitin for cost from [GEOGRAPHIC_DATA]"
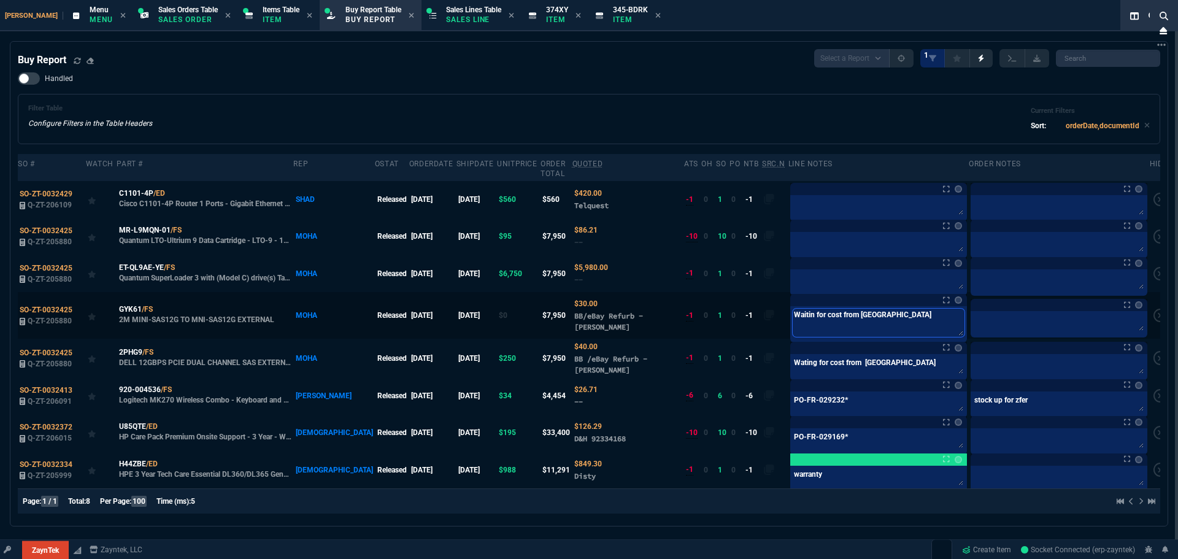
type textarea "Waiting for cost from Alta"
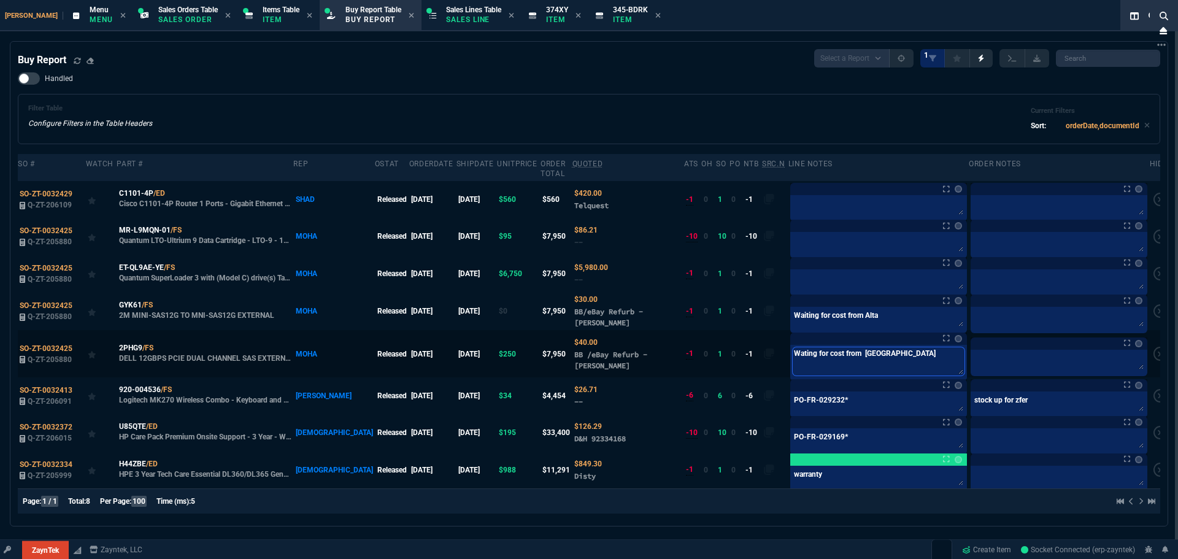
drag, startPoint x: 789, startPoint y: 354, endPoint x: 776, endPoint y: 353, distance: 12.3
click at [793, 353] on textarea "Wating for cost from [GEOGRAPHIC_DATA]" at bounding box center [879, 361] width 172 height 28
type textarea "Waiting for cost from Alta"
click at [849, 347] on textarea "Waiting for cost from Alta" at bounding box center [879, 361] width 172 height 28
type textarea "Waiting for cost from Alta"
